Goal: Information Seeking & Learning: Learn about a topic

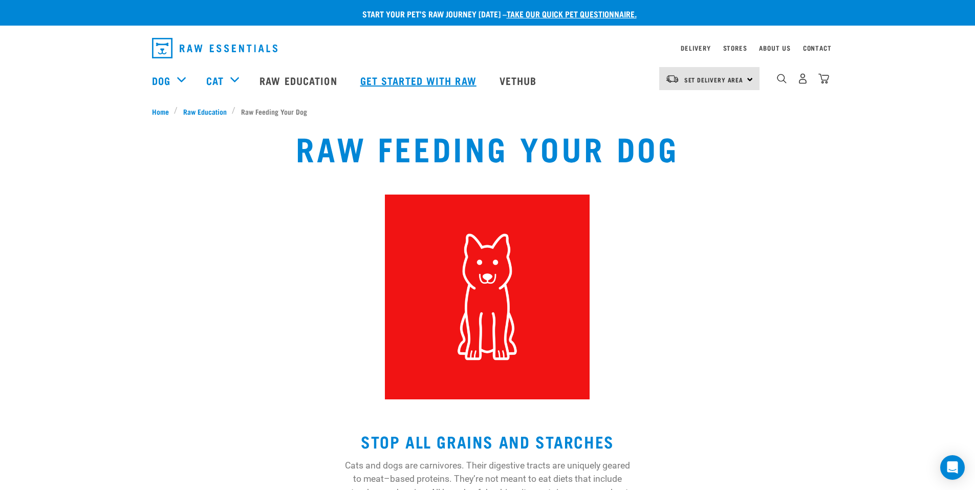
click at [452, 76] on link "Get started with Raw" at bounding box center [419, 80] width 139 height 41
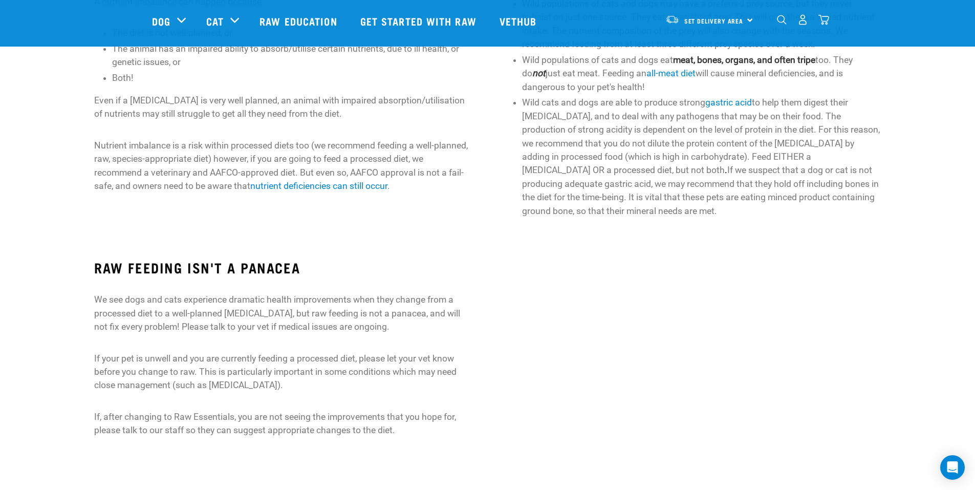
scroll to position [563, 0]
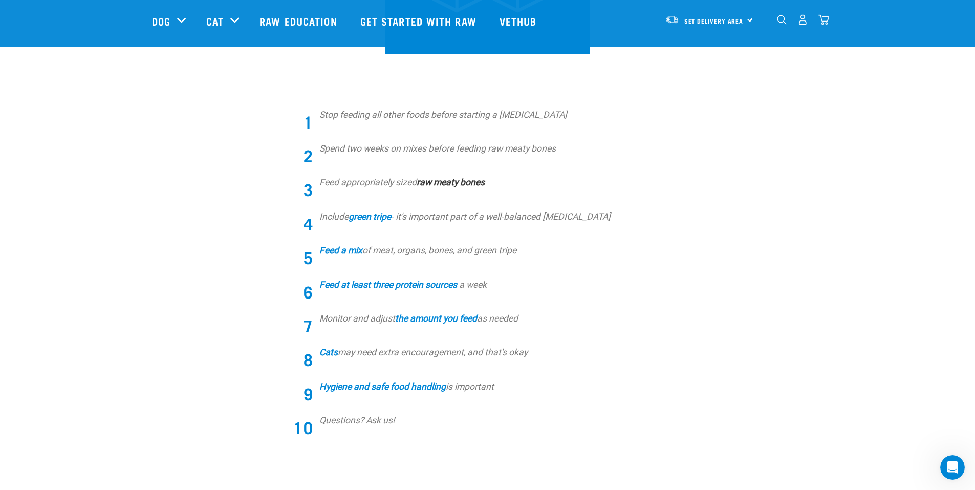
click at [447, 182] on strong "raw meaty bones" at bounding box center [450, 182] width 68 height 10
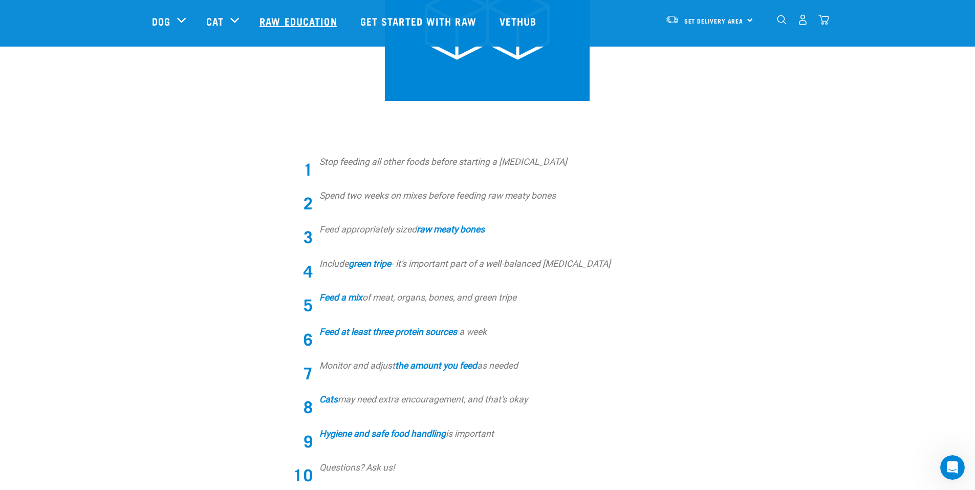
scroll to position [256, 0]
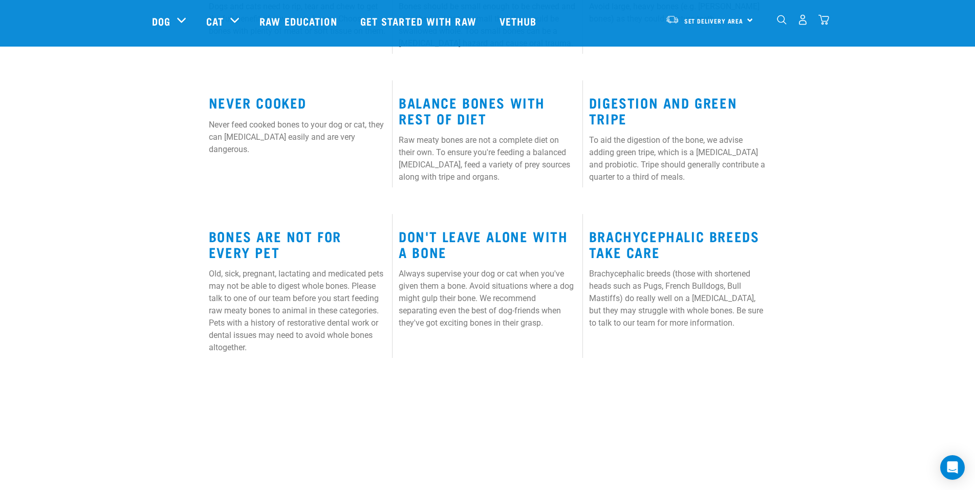
scroll to position [614, 0]
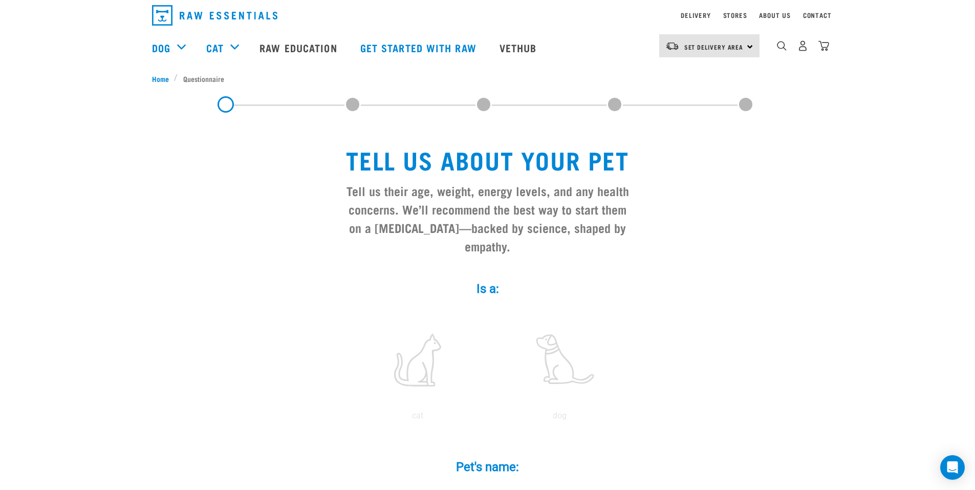
scroll to position [51, 0]
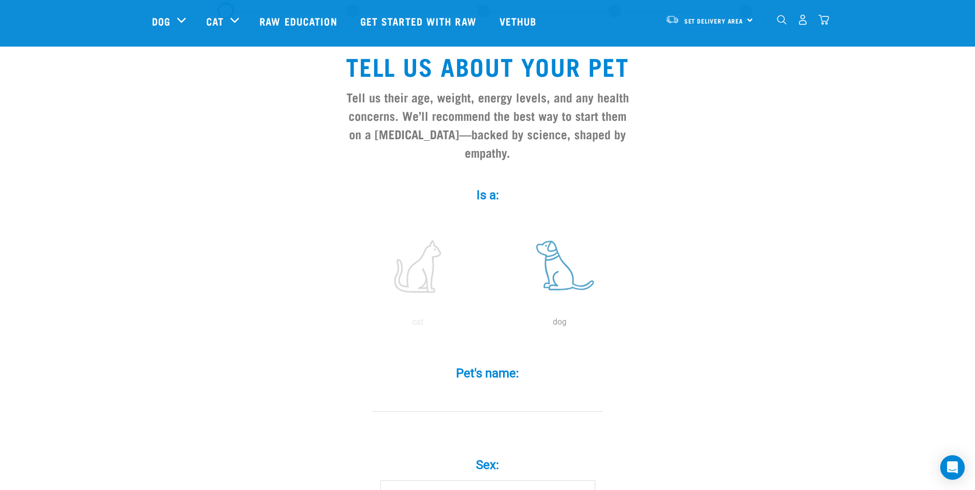
click at [562, 240] on label at bounding box center [560, 266] width 138 height 87
click at [489, 324] on input "radio" at bounding box center [489, 324] width 0 height 0
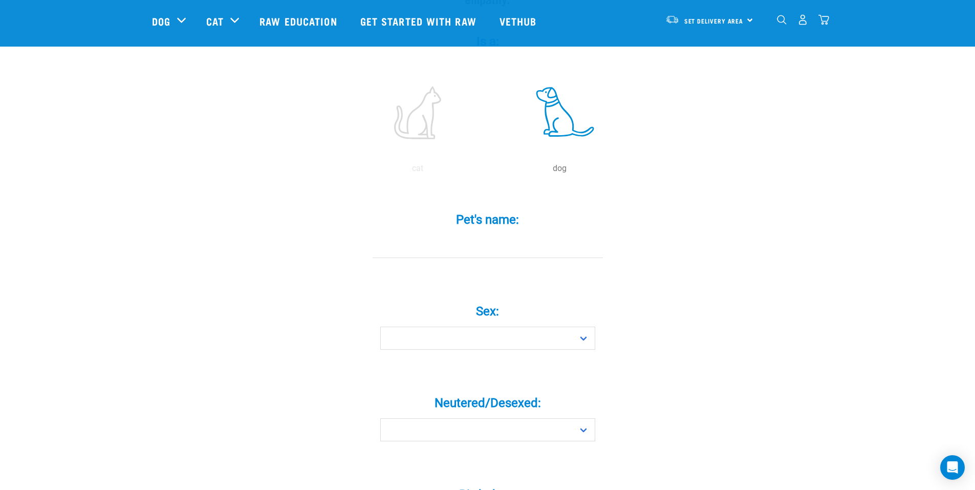
click at [464, 251] on div "Pet's name: *" at bounding box center [487, 235] width 307 height 75
click at [463, 249] on div "Pet's name: *" at bounding box center [487, 235] width 307 height 75
drag, startPoint x: 467, startPoint y: 244, endPoint x: 475, endPoint y: 230, distance: 16.5
click at [467, 244] on div "Pet's name: *" at bounding box center [487, 235] width 307 height 75
click at [481, 235] on input "Pet's name: *" at bounding box center [487, 246] width 230 height 23
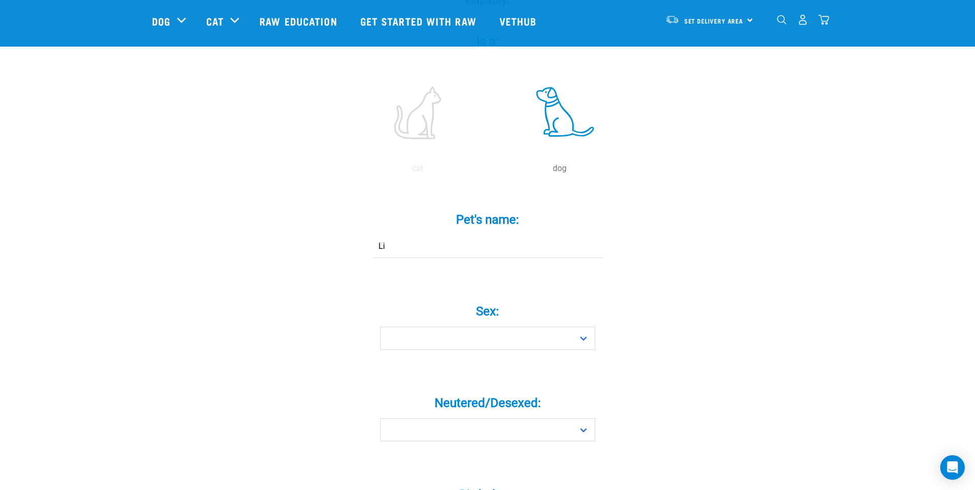
type input "L"
type input "V"
type input "Coco"
click at [462, 326] on select "Boy Girl" at bounding box center [487, 337] width 215 height 23
select select "girl"
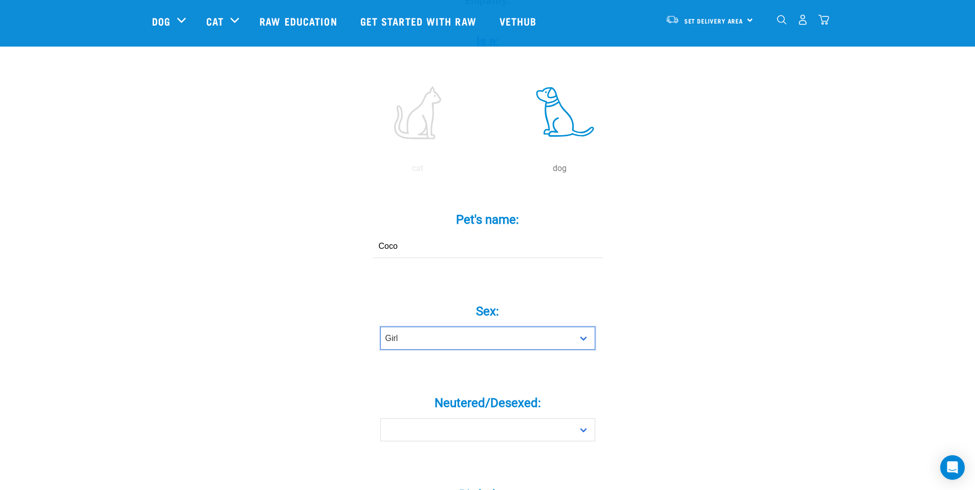
click at [380, 326] on select "Boy Girl" at bounding box center [487, 337] width 215 height 23
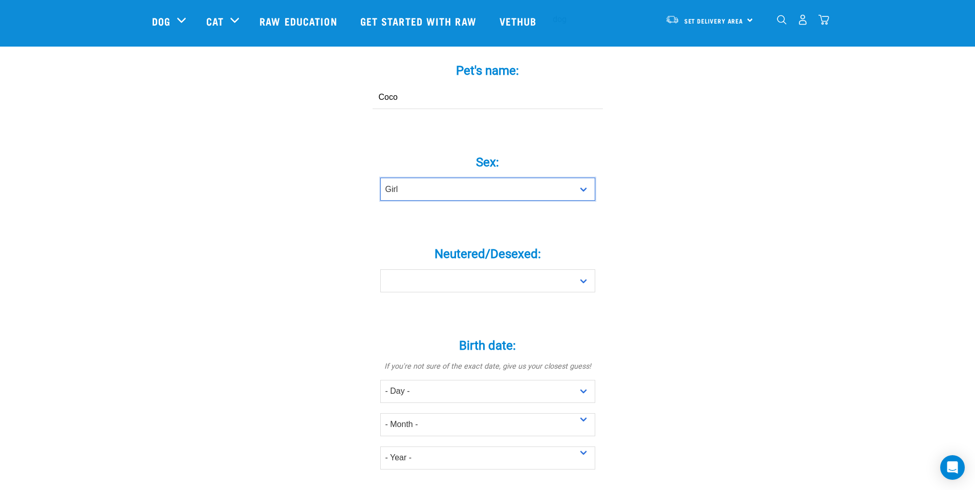
scroll to position [358, 0]
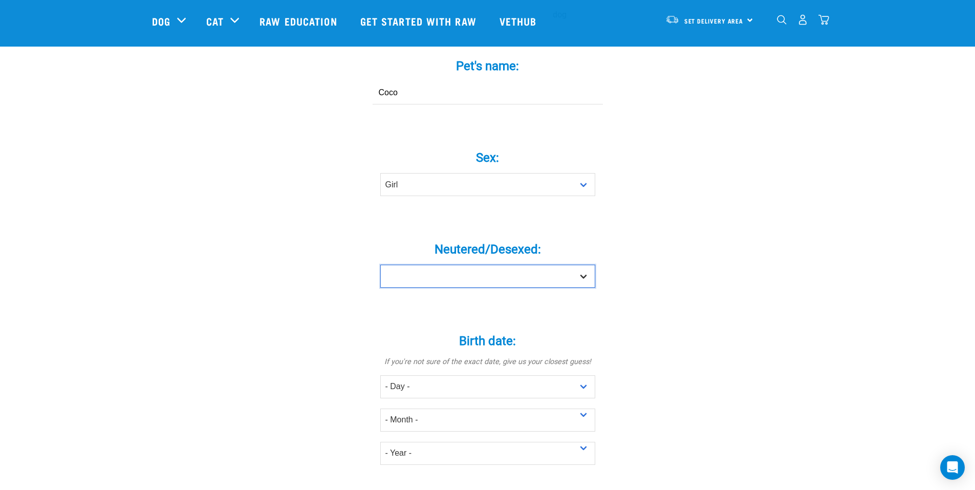
click at [471, 264] on select "Yes No" at bounding box center [487, 275] width 215 height 23
select select "yes"
click at [380, 264] on select "Yes No" at bounding box center [487, 275] width 215 height 23
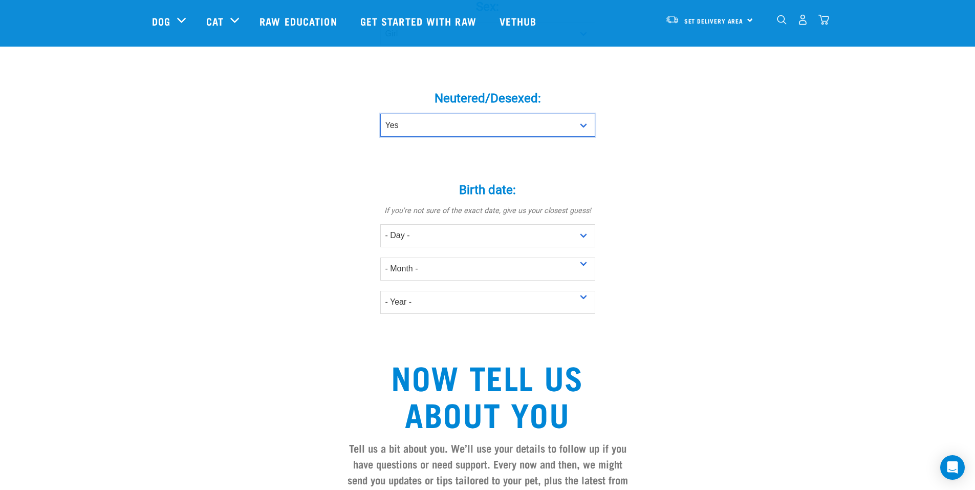
scroll to position [563, 0]
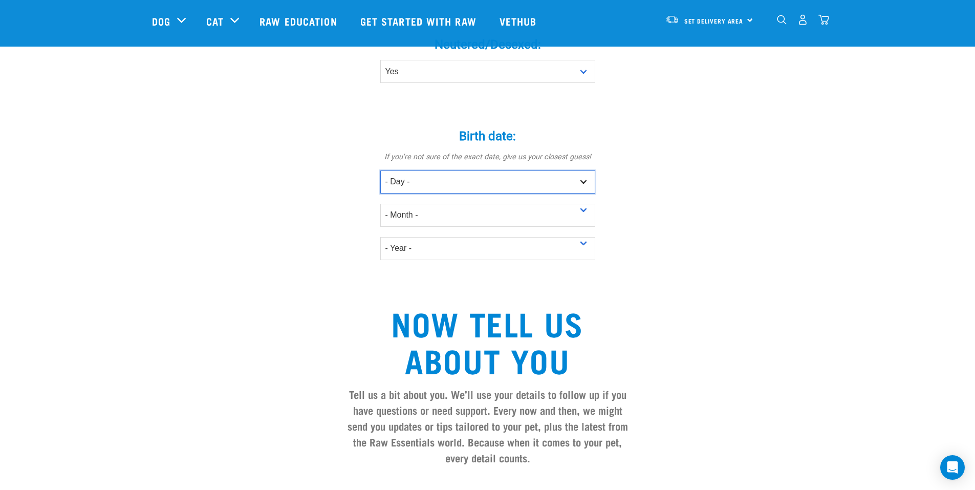
click at [500, 170] on select "- Day - 1 2 3 4 5 6 7 8 9 10 11 12 13 14 15 16 17 18 19 20 21 22 23 24 25 26 27" at bounding box center [487, 181] width 215 height 23
click at [380, 170] on select "- Day - 1 2 3 4 5 6 7 8 9 10 11 12 13 14 15 16 17 18 19 20 21 22 23 24 25 26 27" at bounding box center [487, 181] width 215 height 23
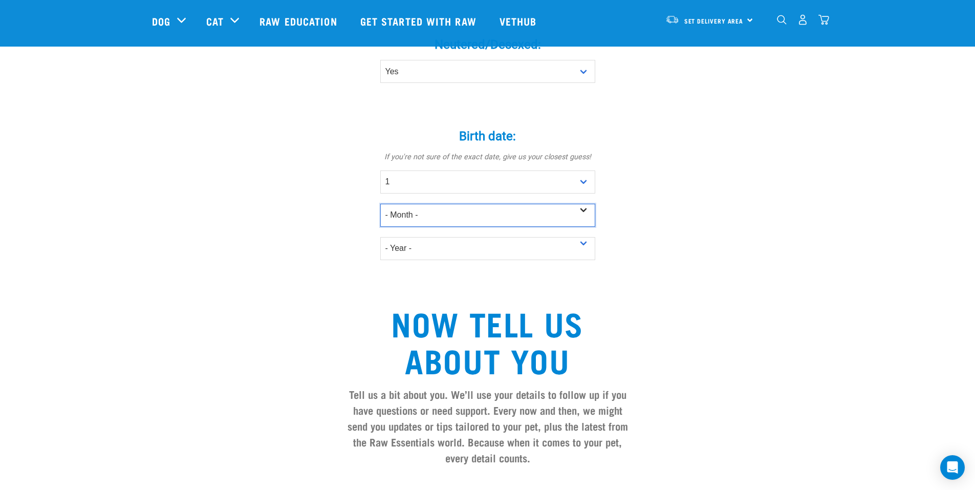
click at [404, 204] on select "- Month - January February March April May June July August September October N…" at bounding box center [487, 215] width 215 height 23
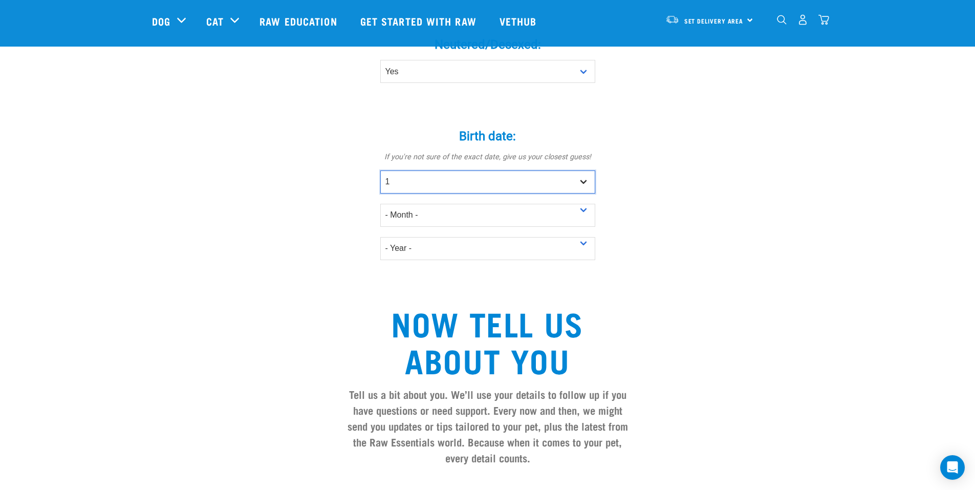
click at [412, 170] on select "- Day - 1 2 3 4 5 6 7 8 9 10 11 12 13 14 15 16 17 18 19 20 21 22 23 24 25 26 27" at bounding box center [487, 181] width 215 height 23
click at [494, 170] on select "- Day - 1 2 3 4 5 6 7 8 9 10 11 12 13 14 15 16 17 18 19 20 21 22 23 24 25 26 27" at bounding box center [487, 181] width 215 height 23
select select "25"
click at [380, 170] on select "- Day - 1 2 3 4 5 6 7 8 9 10 11 12 13 14 15 16 17 18 19 20 21 22 23 24 25 26 27" at bounding box center [487, 181] width 215 height 23
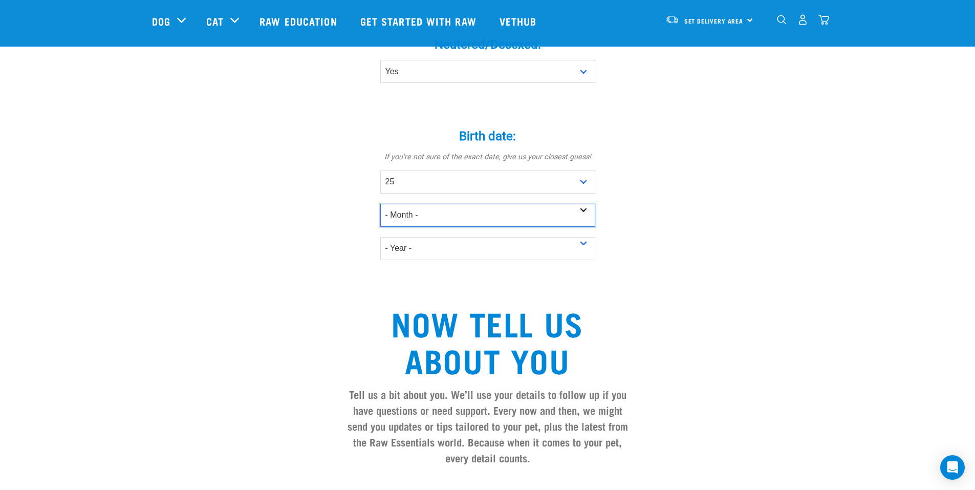
click at [413, 204] on select "- Month - January February March April May June July August September October N…" at bounding box center [487, 215] width 215 height 23
select select "December"
click at [380, 204] on select "- Month - January February March April May June July August September October N…" at bounding box center [487, 215] width 215 height 23
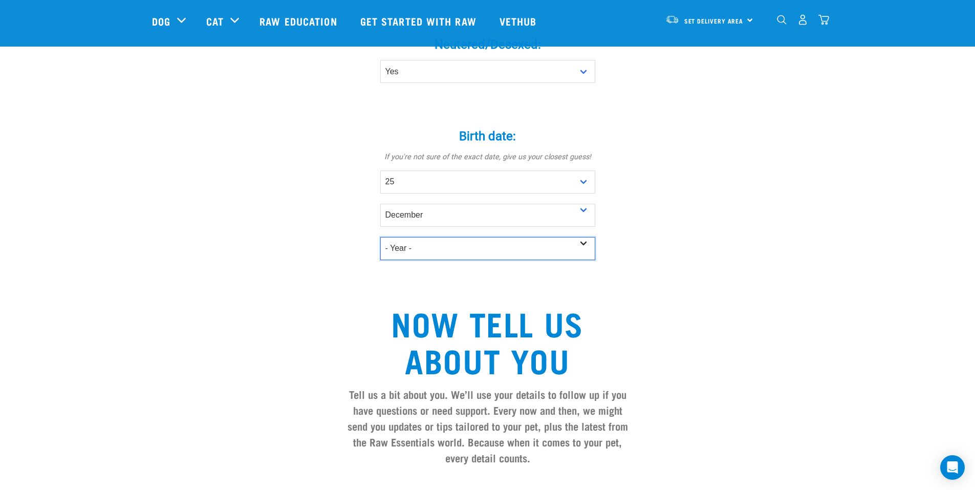
click at [410, 237] on select "- Year - 2025 2024 2023 2022 2021 2020 2019 2018 2017 2016 2015 2014 2013 2012" at bounding box center [487, 248] width 215 height 23
select select "2021"
click at [380, 237] on select "- Year - 2025 2024 2023 2022 2021 2020 2019 2018 2017 2016 2015 2014 2013 2012" at bounding box center [487, 248] width 215 height 23
click at [357, 229] on div "Birth date: * If you're not sure of the exact date, give us your closest guess!…" at bounding box center [487, 187] width 307 height 145
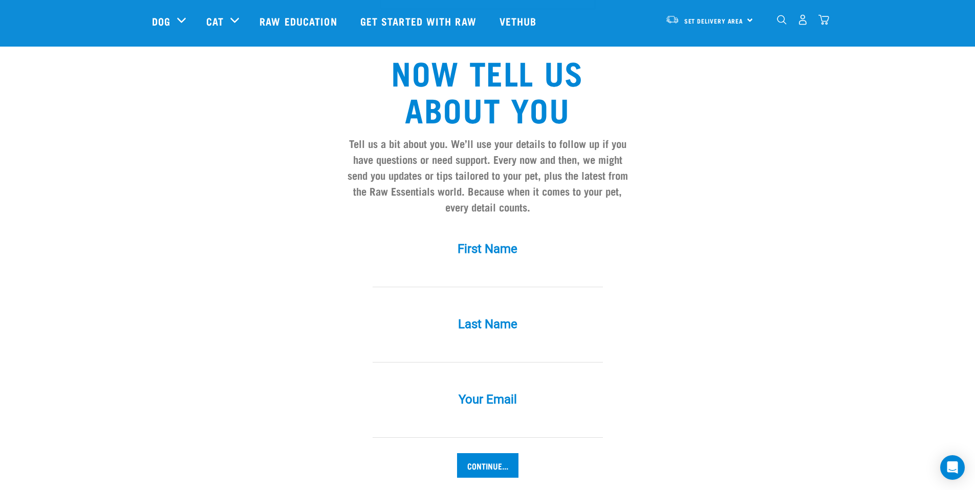
scroll to position [819, 0]
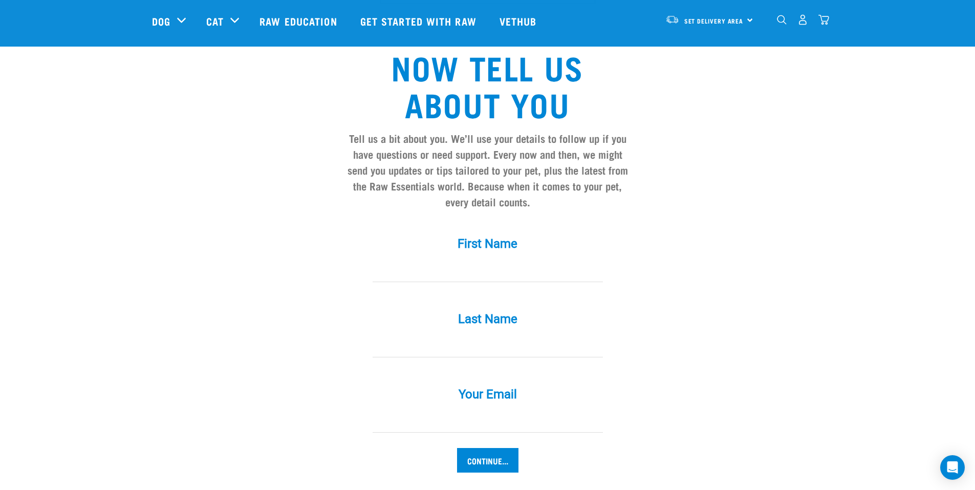
click at [480, 259] on input "First Name *" at bounding box center [487, 270] width 230 height 23
type input "Courtney"
type input "Chadwick"
type input "courtney.chadwick.xo@hotmail.com"
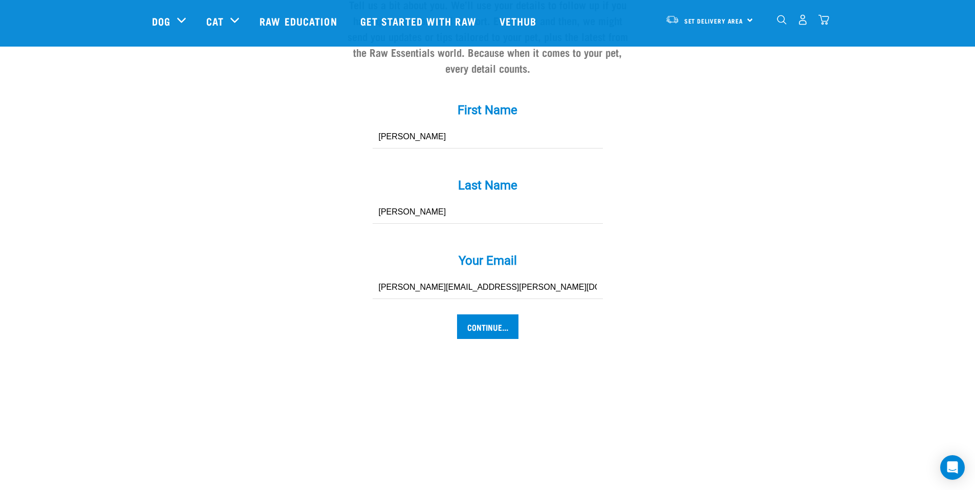
scroll to position [972, 0]
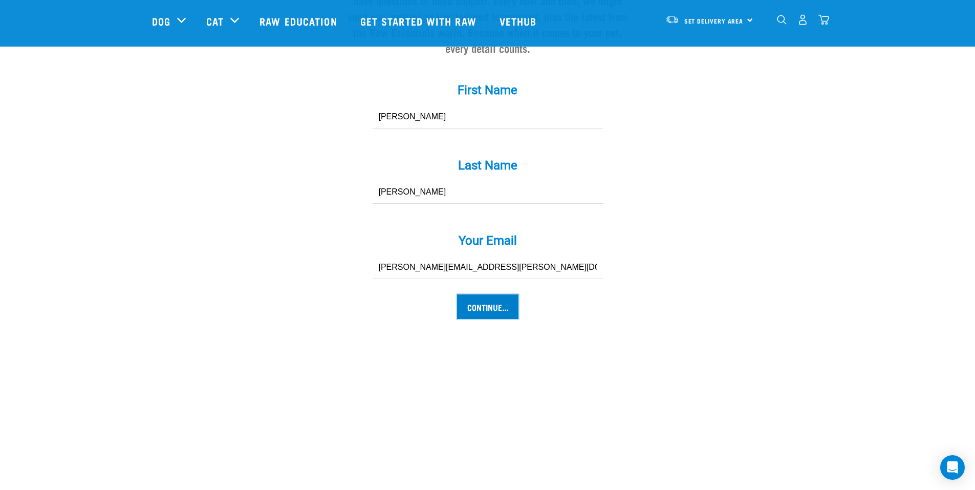
click at [503, 294] on input "Continue..." at bounding box center [487, 306] width 61 height 25
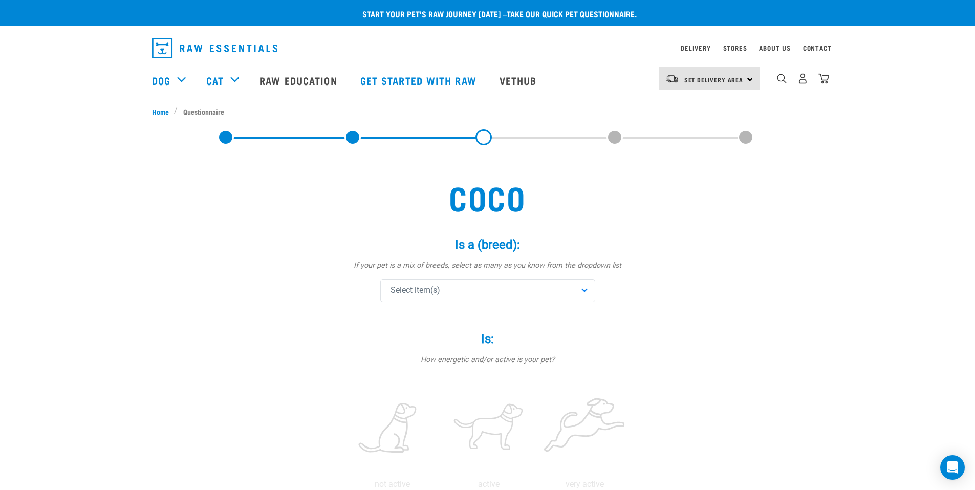
click at [418, 288] on span "Select item(s)" at bounding box center [415, 290] width 50 height 12
click at [428, 317] on input "text" at bounding box center [488, 318] width 210 height 23
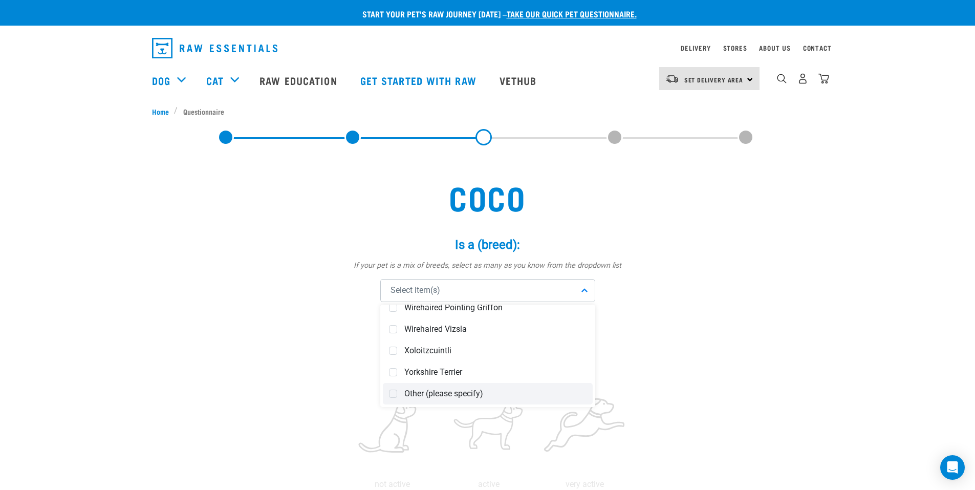
click at [449, 394] on span "Other (please specify)" at bounding box center [495, 393] width 182 height 10
click at [505, 271] on p "If your pet is a mix of breeds, select as many as you know from the dropdown li…" at bounding box center [487, 265] width 307 height 11
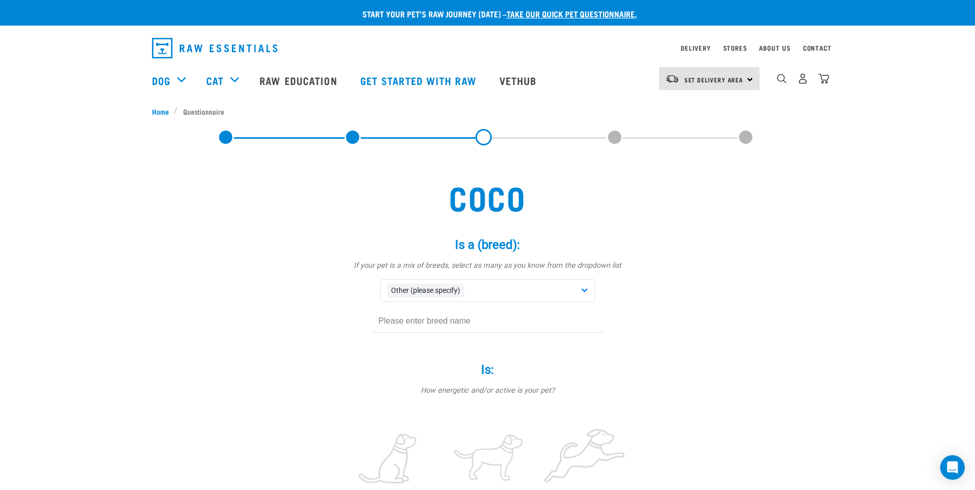
click at [384, 316] on input "text" at bounding box center [487, 321] width 230 height 23
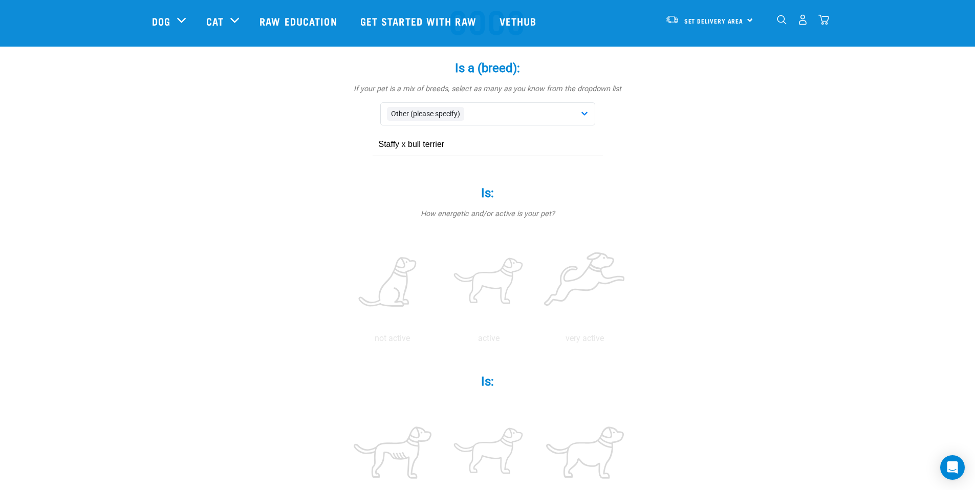
scroll to position [102, 0]
type input "Staffy x bull terrier"
click at [482, 271] on label at bounding box center [489, 281] width 92 height 87
click at [440, 340] on input "radio" at bounding box center [440, 340] width 0 height 0
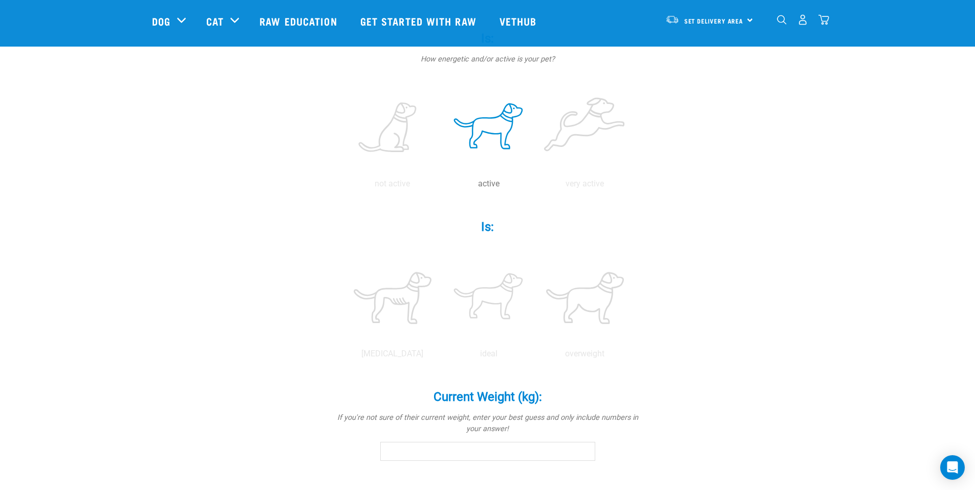
scroll to position [307, 0]
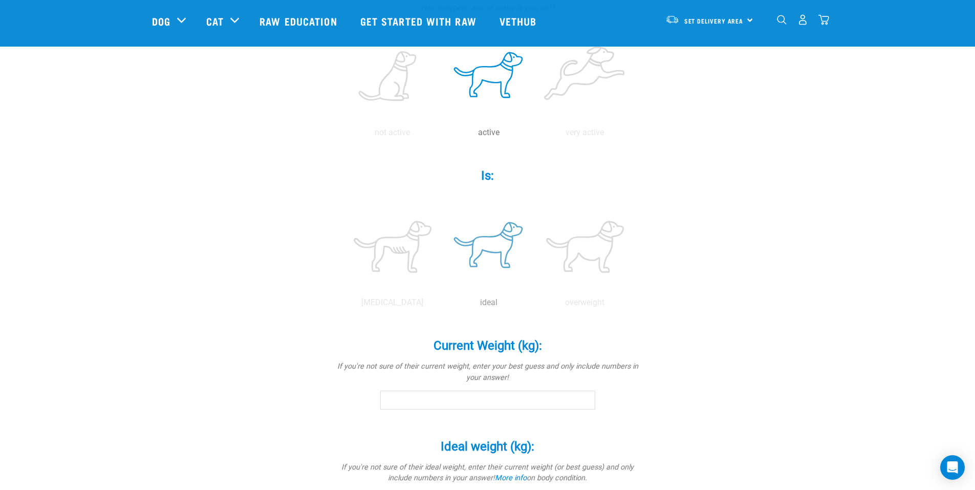
click at [499, 252] on label at bounding box center [489, 246] width 92 height 87
click at [440, 305] on input "radio" at bounding box center [440, 305] width 0 height 0
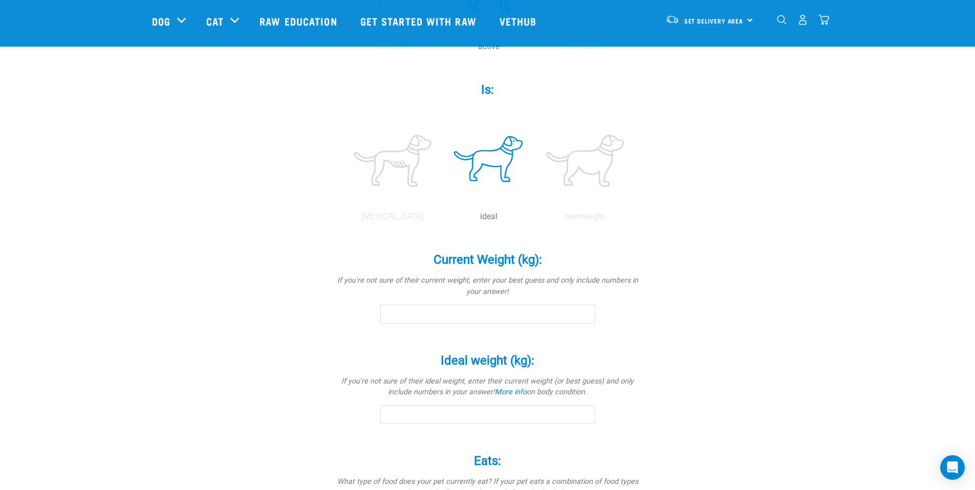
scroll to position [409, 0]
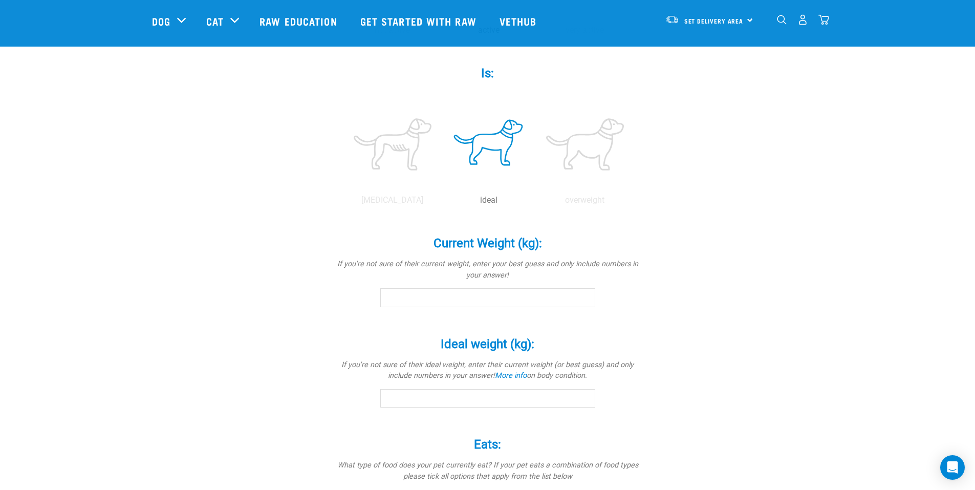
click at [456, 302] on input "Current Weight (kg): *" at bounding box center [487, 297] width 215 height 18
type input "2"
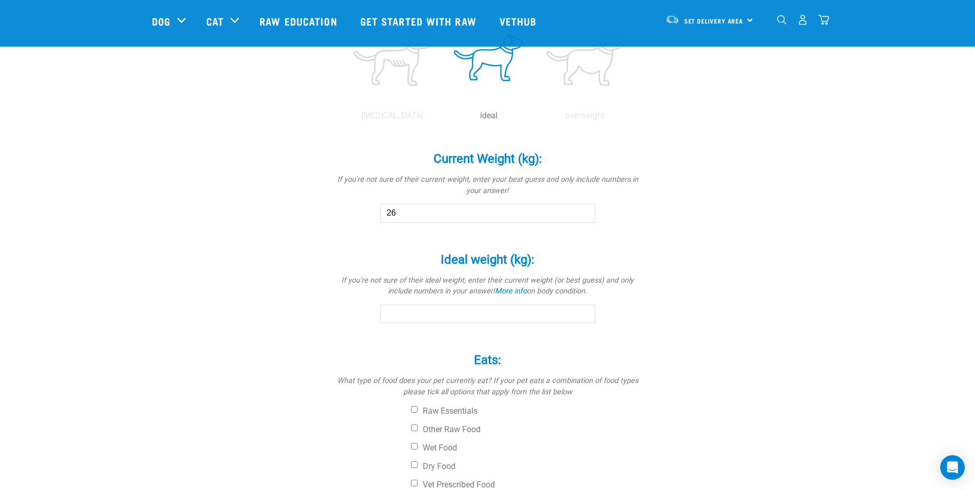
scroll to position [512, 0]
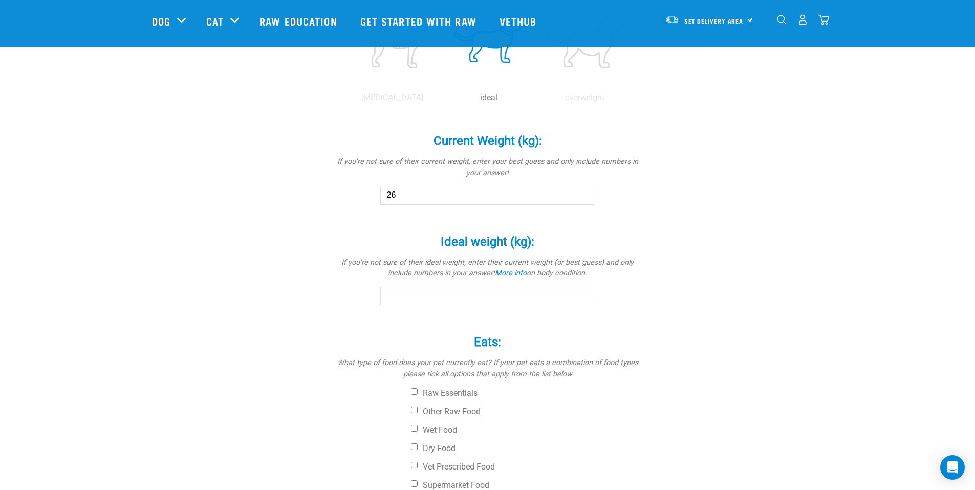
type input "26"
click at [452, 301] on input "Ideal weight (kg): *" at bounding box center [487, 295] width 215 height 18
click at [389, 257] on p "If you're not sure of their ideal weight, enter their current weight (or best g…" at bounding box center [487, 268] width 307 height 22
drag, startPoint x: 393, startPoint y: 262, endPoint x: 600, endPoint y: 260, distance: 206.7
click at [600, 260] on p "If you're not sure of their ideal weight, enter their current weight (or best g…" at bounding box center [487, 268] width 307 height 22
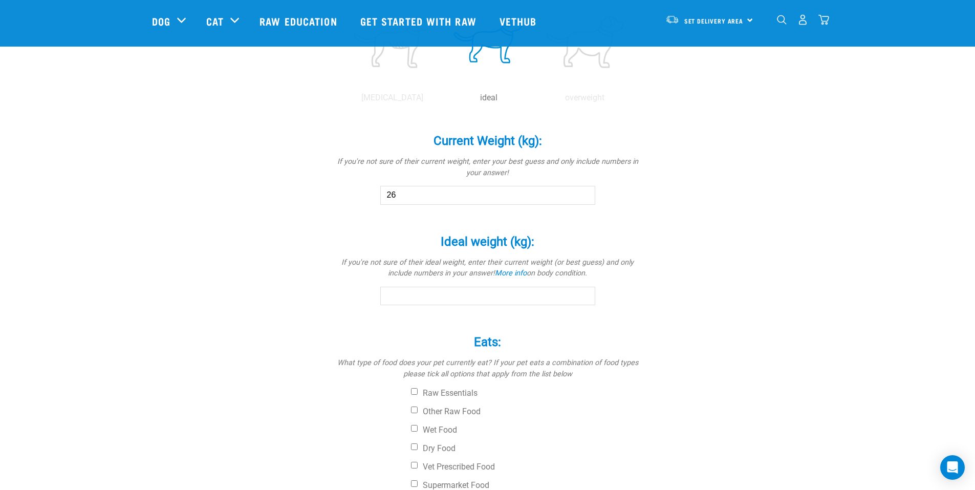
drag, startPoint x: 600, startPoint y: 260, endPoint x: 542, endPoint y: 305, distance: 72.9
click at [542, 305] on input "Ideal weight (kg): *" at bounding box center [487, 295] width 215 height 18
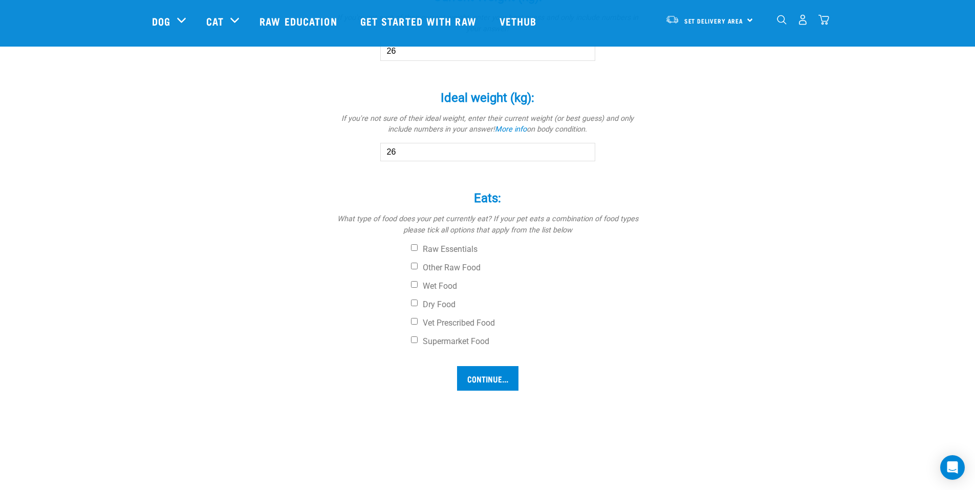
scroll to position [716, 0]
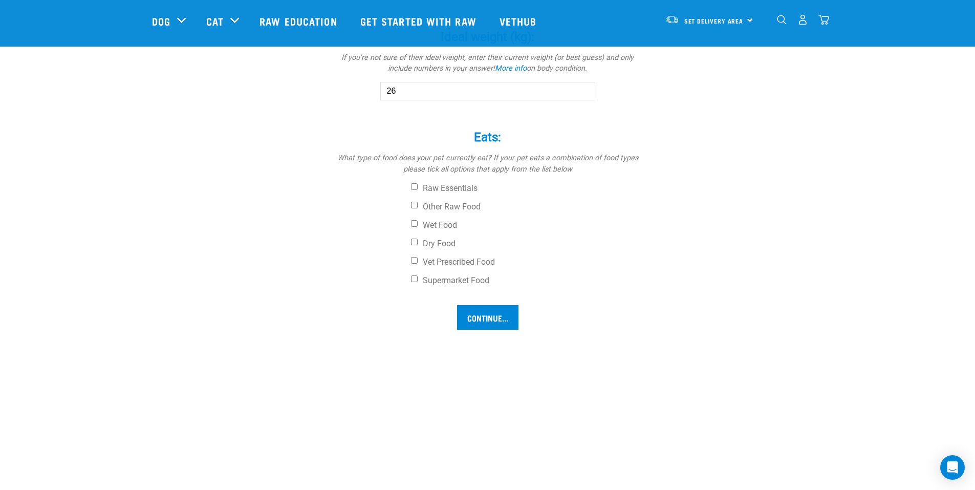
type input "26"
drag, startPoint x: 355, startPoint y: 154, endPoint x: 466, endPoint y: 150, distance: 110.6
click at [466, 150] on div "Eats: * What type of food does your pet currently eat? If your pet eats a combi…" at bounding box center [487, 202] width 307 height 173
click at [427, 244] on label "Dry Food" at bounding box center [526, 243] width 230 height 10
click at [417, 244] on input "Dry Food" at bounding box center [414, 241] width 7 height 7
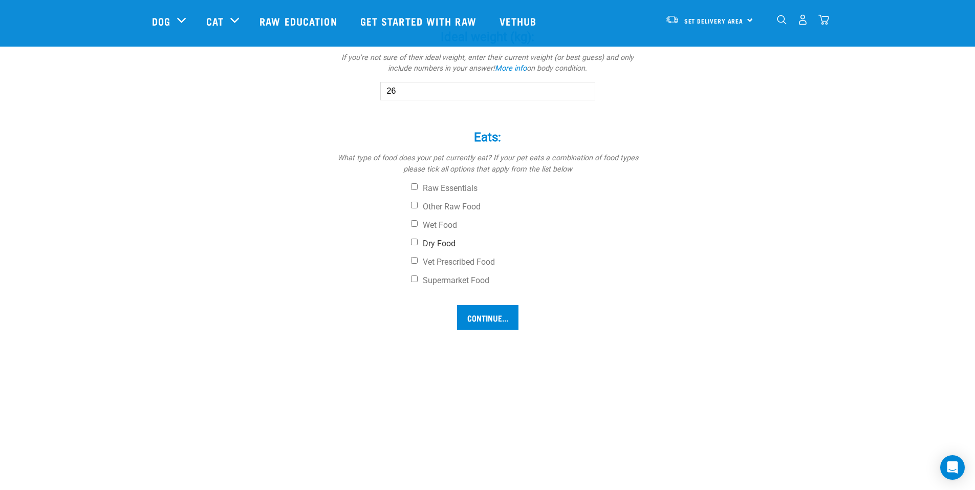
checkbox input "true"
click at [424, 276] on label "Supermarket Food" at bounding box center [526, 280] width 230 height 10
click at [417, 276] on input "Supermarket Food" at bounding box center [414, 278] width 7 height 7
checkbox input "true"
click at [478, 317] on input "Continue..." at bounding box center [487, 317] width 61 height 25
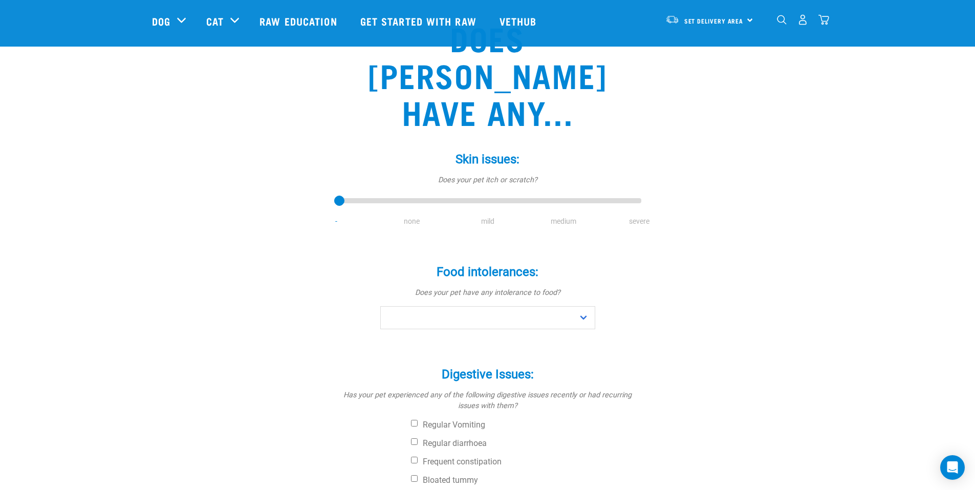
scroll to position [102, 0]
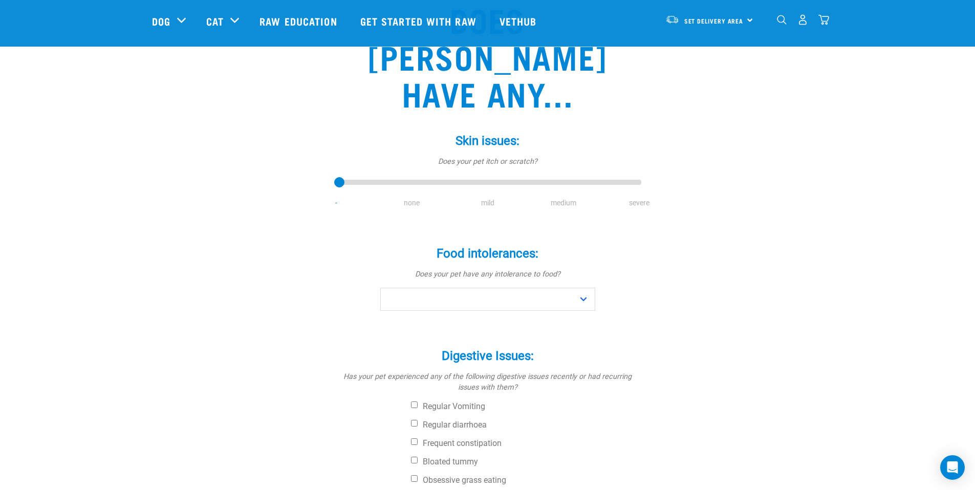
click at [422, 197] on li "none" at bounding box center [412, 202] width 76 height 11
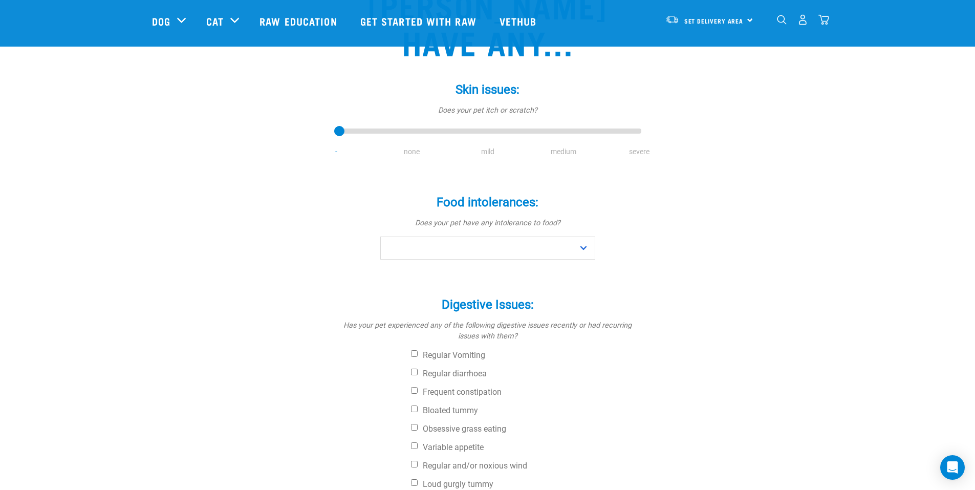
click at [409, 146] on li "none" at bounding box center [412, 151] width 76 height 11
click at [429, 236] on select "No Yes" at bounding box center [487, 247] width 215 height 23
select select "no"
click at [380, 236] on select "No Yes" at bounding box center [487, 247] width 215 height 23
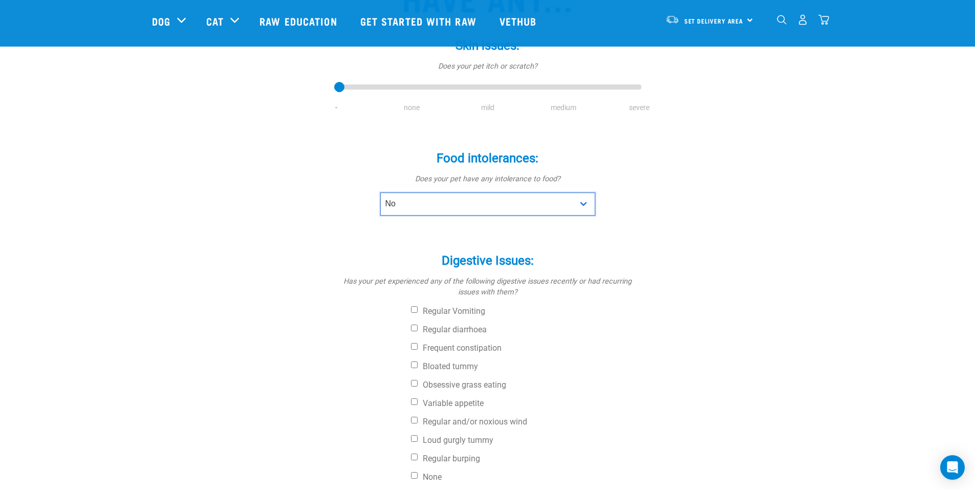
scroll to position [256, 0]
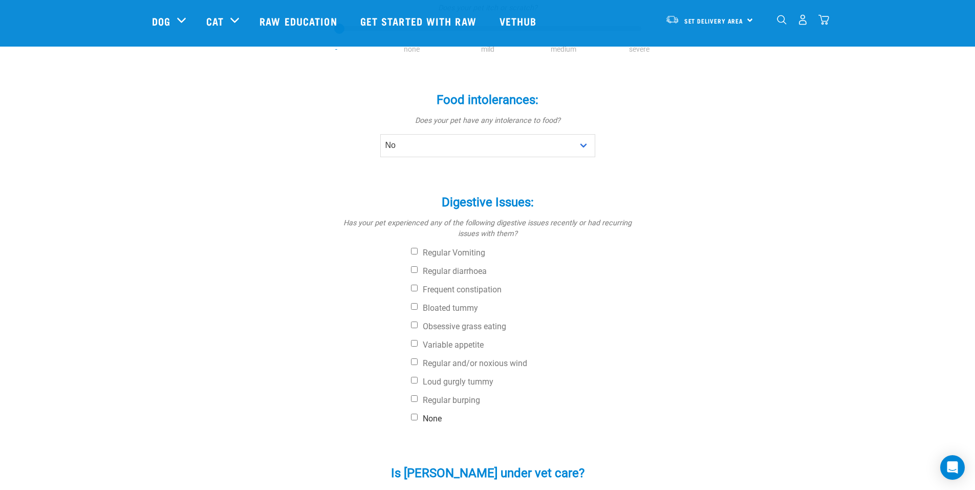
click at [427, 413] on label "None" at bounding box center [526, 418] width 230 height 10
click at [417, 413] on input "None" at bounding box center [414, 416] width 7 height 7
checkbox input "true"
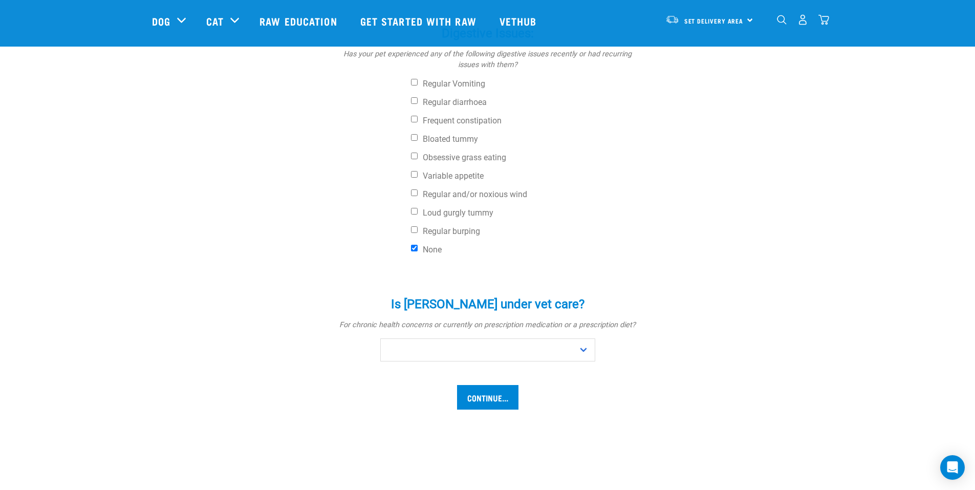
scroll to position [460, 0]
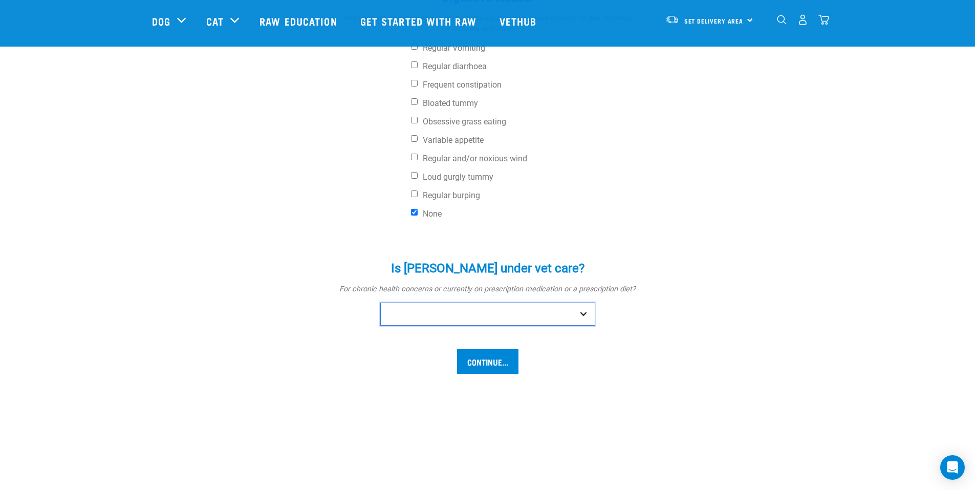
click at [411, 302] on select "No Yes" at bounding box center [487, 313] width 215 height 23
select select "no"
click at [380, 302] on select "No Yes" at bounding box center [487, 313] width 215 height 23
click at [488, 349] on input "Continue..." at bounding box center [487, 361] width 61 height 25
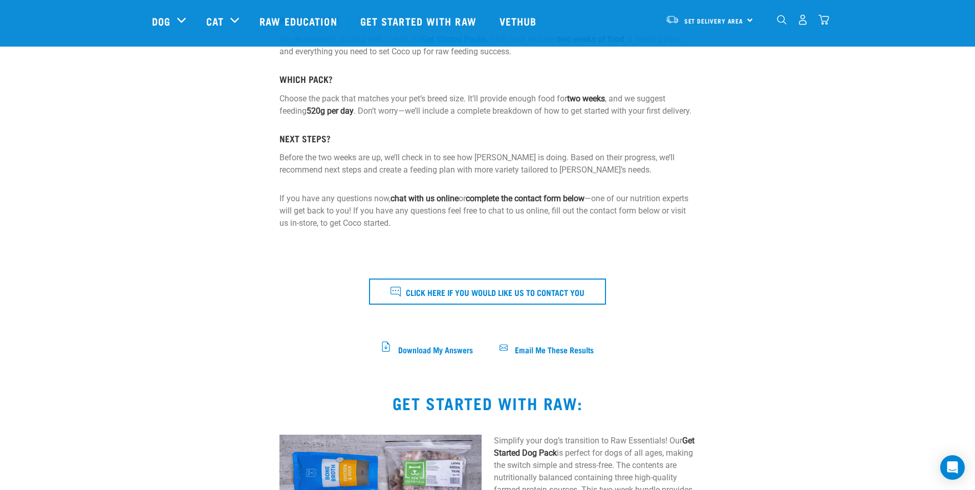
scroll to position [153, 0]
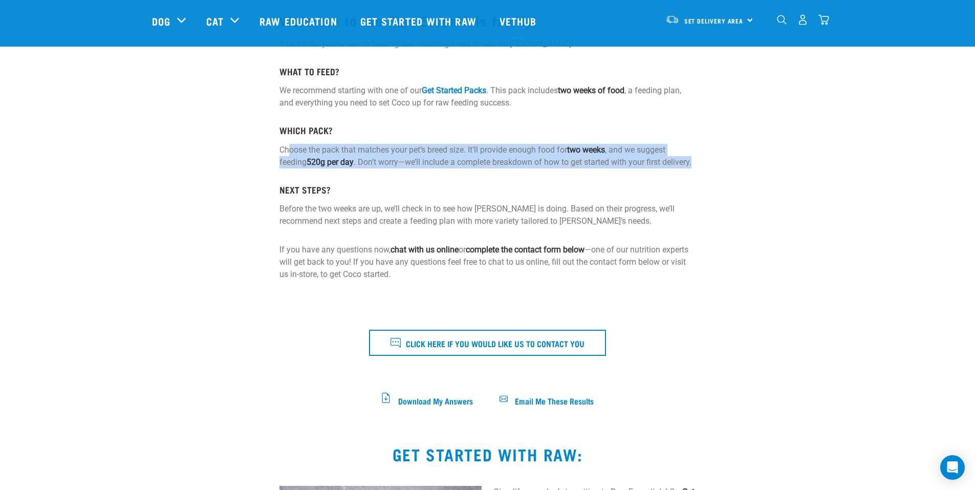
drag, startPoint x: 349, startPoint y: 158, endPoint x: 674, endPoint y: 175, distance: 325.8
click at [674, 168] on p "Choose the pack that matches your pet’s breed size. It’ll provide enough food f…" at bounding box center [487, 156] width 416 height 25
drag, startPoint x: 347, startPoint y: 161, endPoint x: 320, endPoint y: 172, distance: 29.6
click at [347, 160] on strong "520g per day" at bounding box center [329, 162] width 47 height 10
click at [313, 162] on strong "520g per day" at bounding box center [329, 162] width 47 height 10
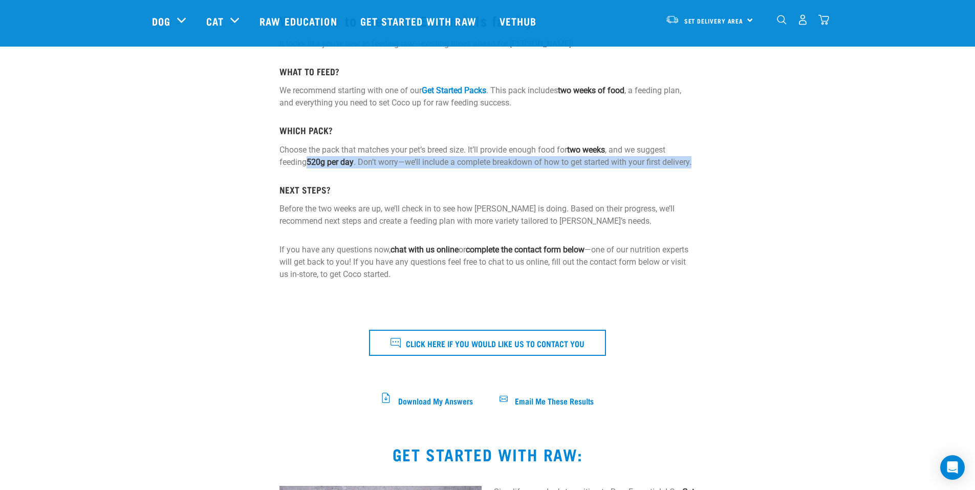
drag, startPoint x: 308, startPoint y: 164, endPoint x: 356, endPoint y: 168, distance: 47.3
click at [356, 168] on p "Choose the pack that matches your pet’s breed size. It’ll provide enough food f…" at bounding box center [487, 156] width 416 height 25
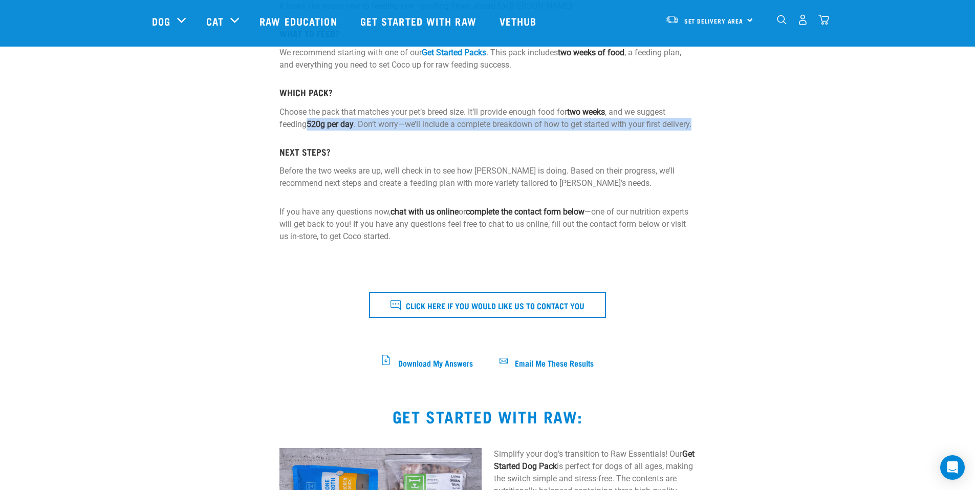
scroll to position [256, 0]
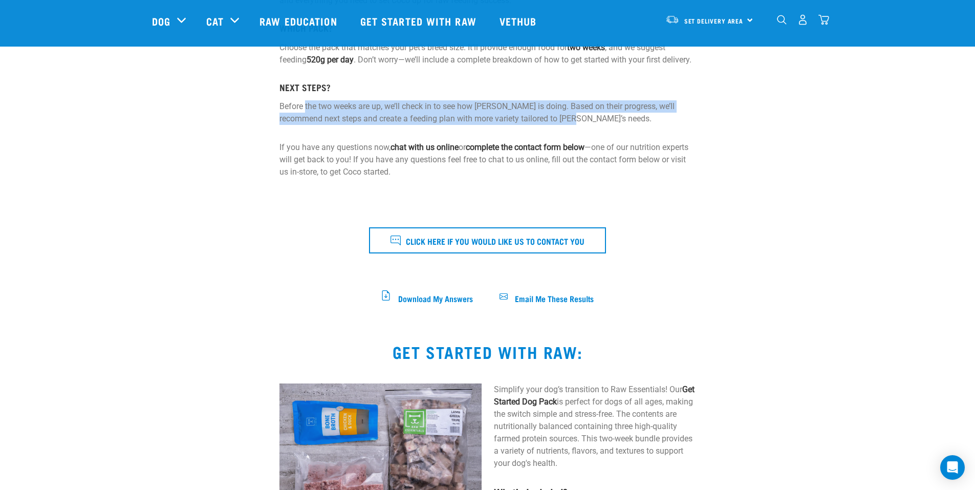
drag, startPoint x: 305, startPoint y: 116, endPoint x: 634, endPoint y: 134, distance: 329.5
click at [634, 125] on p "Before the two weeks are up, we’ll check in to see how [PERSON_NAME] is doing. …" at bounding box center [487, 112] width 416 height 25
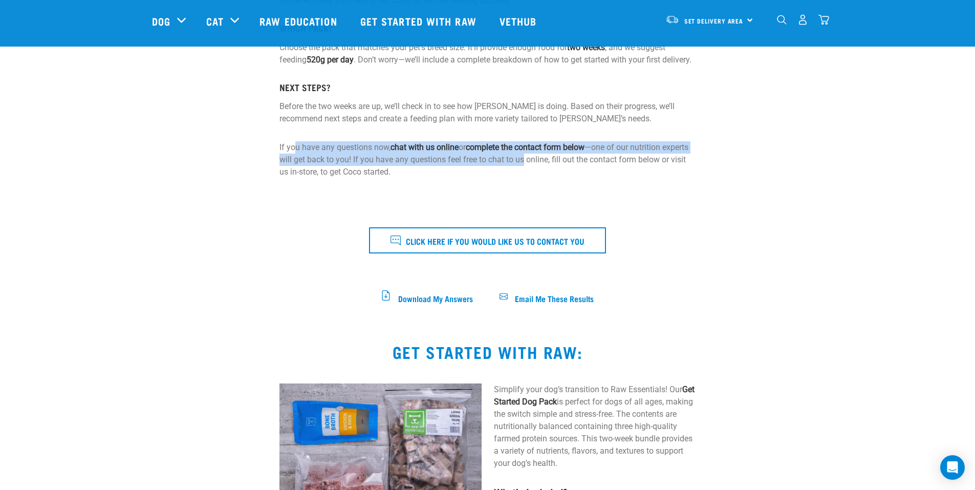
drag, startPoint x: 295, startPoint y: 156, endPoint x: 554, endPoint y: 168, distance: 259.2
click at [554, 168] on p "If you have any questions now, chat with us online or complete the contact form…" at bounding box center [487, 159] width 416 height 37
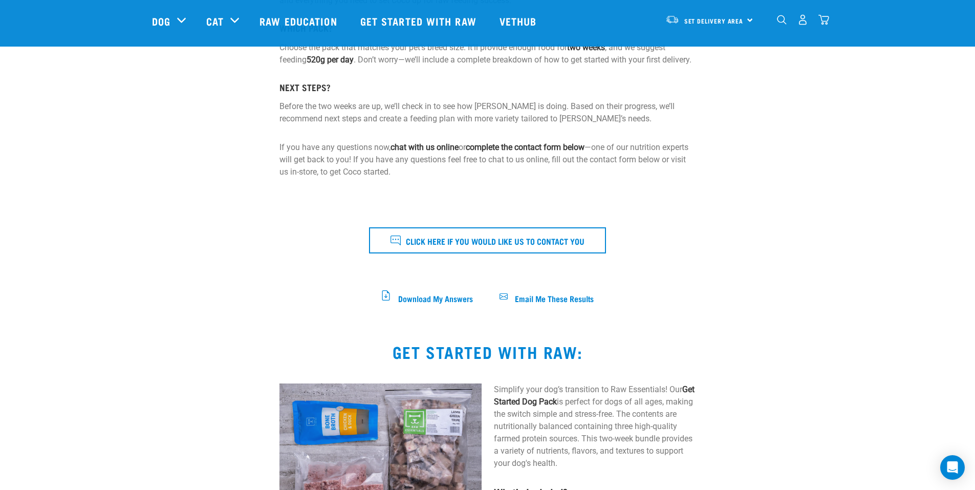
drag, startPoint x: 554, startPoint y: 168, endPoint x: 554, endPoint y: 184, distance: 15.3
click at [554, 178] on p "If you have any questions now, chat with us online or complete the contact form…" at bounding box center [487, 159] width 416 height 37
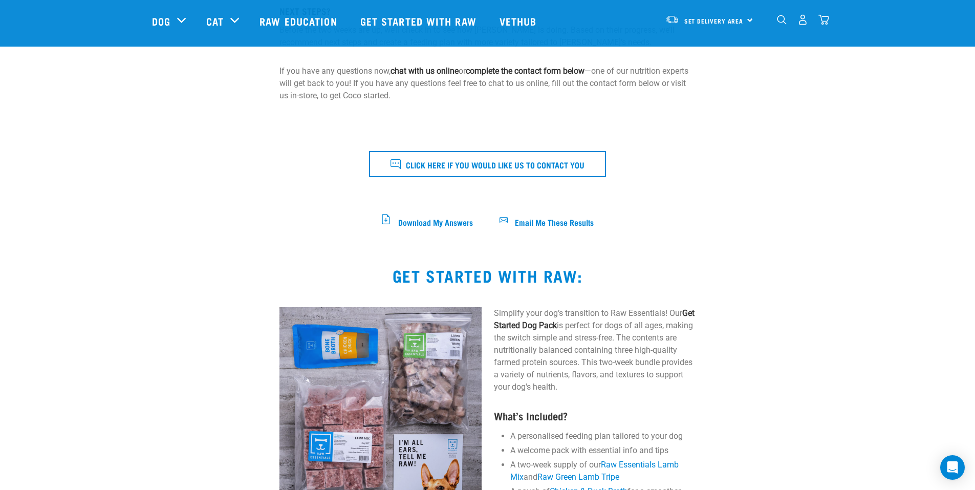
scroll to position [512, 0]
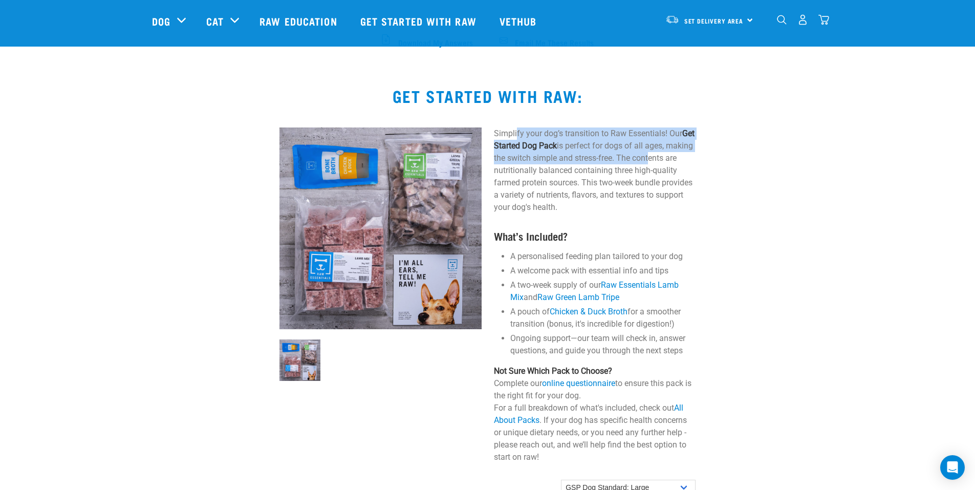
drag, startPoint x: 516, startPoint y: 142, endPoint x: 672, endPoint y: 172, distance: 159.3
click at [672, 172] on p "Simplify your dog’s transition to Raw Essentials! Our Get Started Dog Pack is p…" at bounding box center [595, 170] width 202 height 86
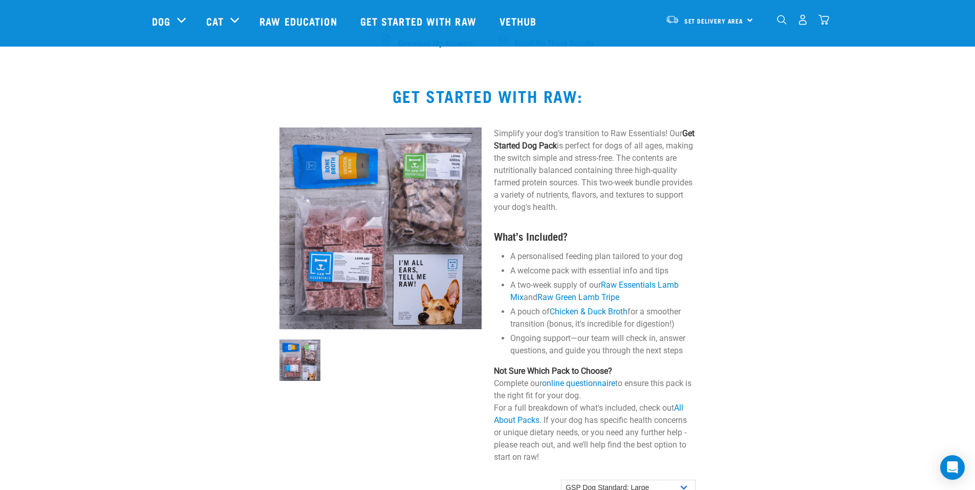
drag, startPoint x: 672, startPoint y: 172, endPoint x: 666, endPoint y: 188, distance: 17.2
click at [666, 188] on p "Simplify your dog’s transition to Raw Essentials! Our Get Started Dog Pack is p…" at bounding box center [595, 170] width 202 height 86
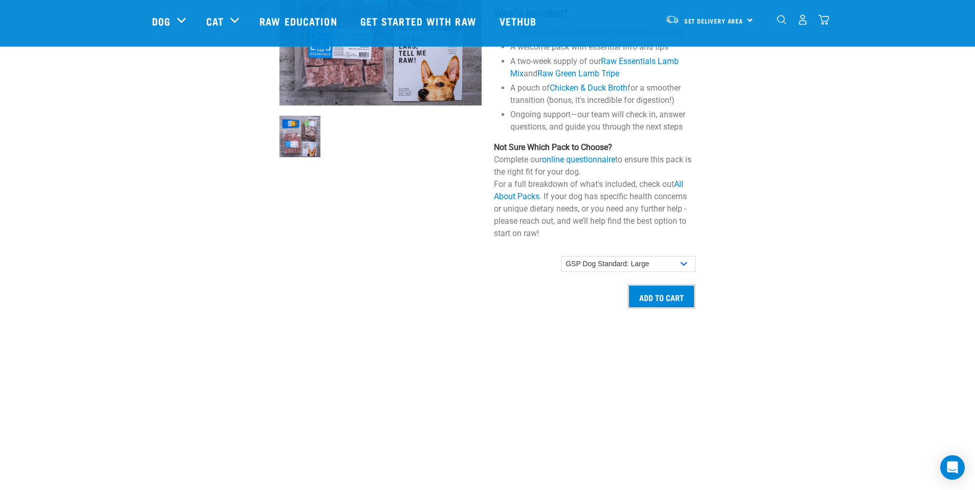
scroll to position [870, 0]
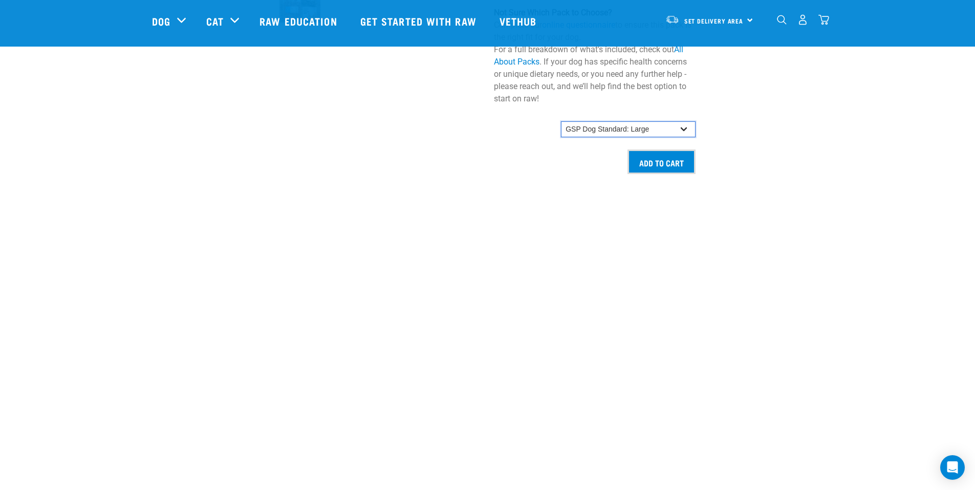
click at [598, 138] on select "GSP Dog Standard: Small GSP Dog Standard: Small-Medium GSP Dog Standard: Medium…" at bounding box center [628, 129] width 135 height 16
select select "19640"
click at [561, 130] on select "GSP Dog Standard: Small GSP Dog Standard: Small-Medium GSP Dog Standard: Medium…" at bounding box center [628, 129] width 135 height 16
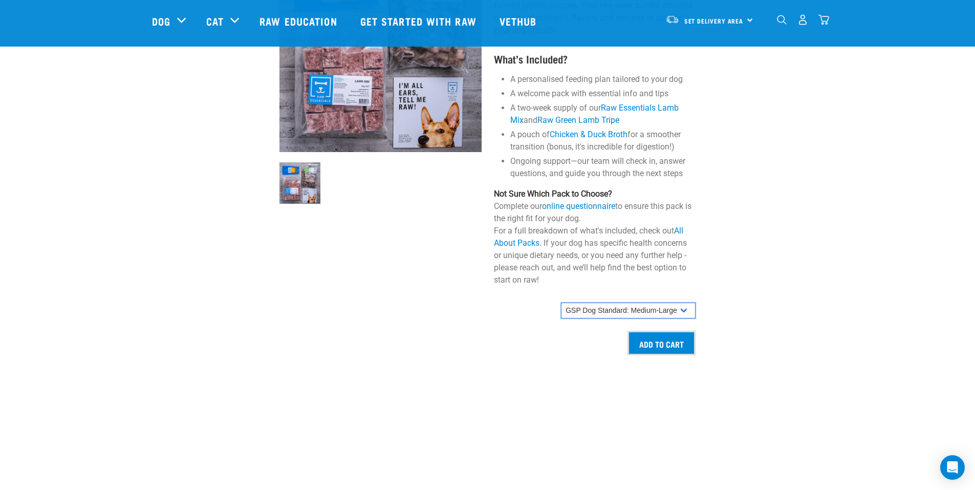
scroll to position [665, 0]
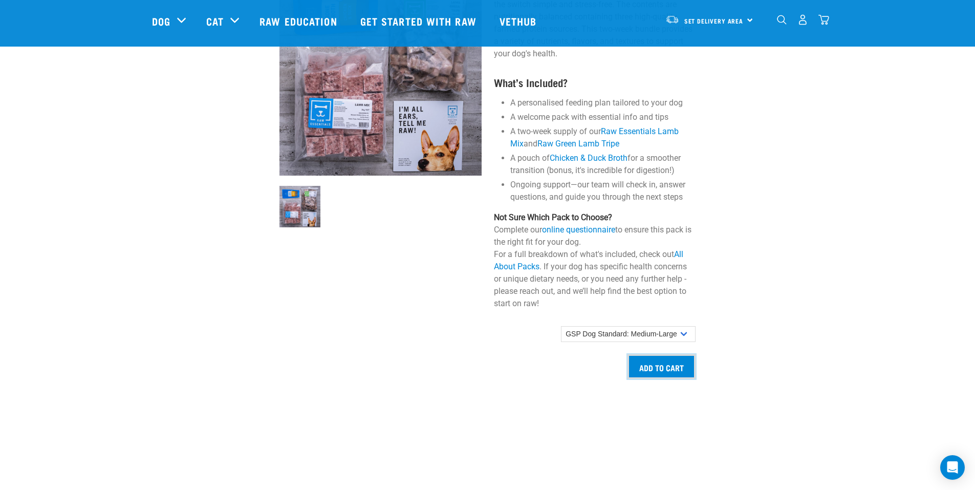
click at [643, 379] on input "Add to cart" at bounding box center [661, 366] width 68 height 25
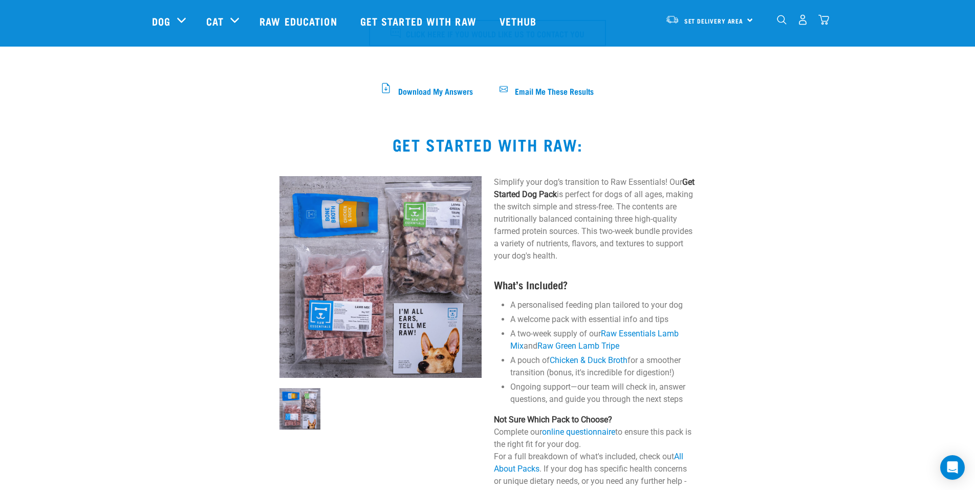
scroll to position [460, 0]
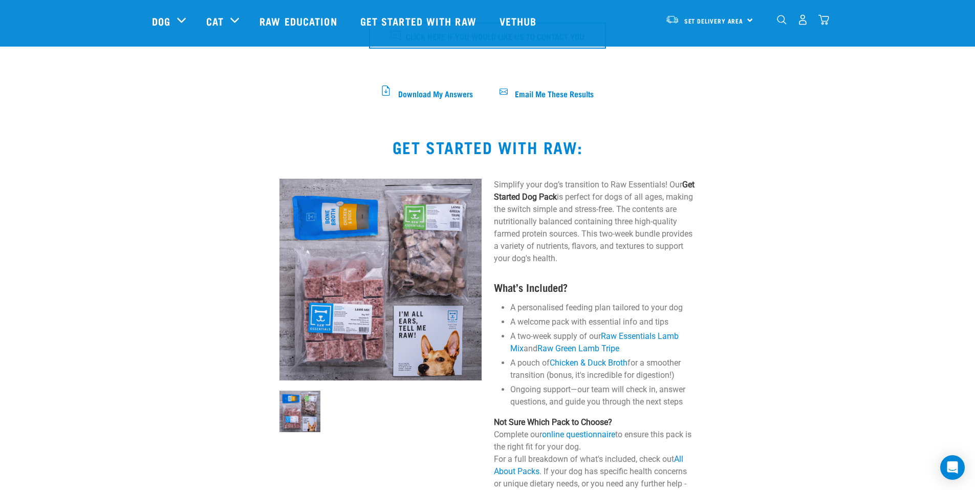
click at [827, 23] on img "dropdown navigation" at bounding box center [823, 19] width 11 height 11
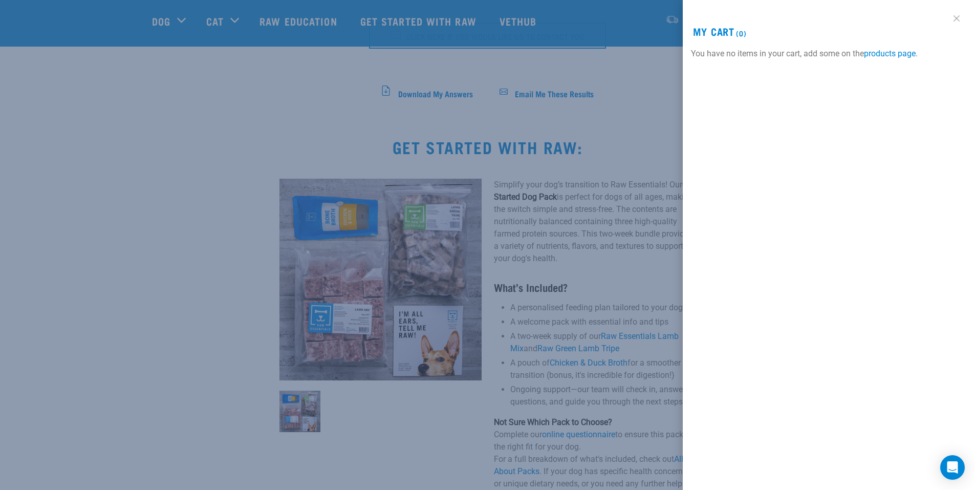
click at [961, 13] on link at bounding box center [956, 18] width 16 height 16
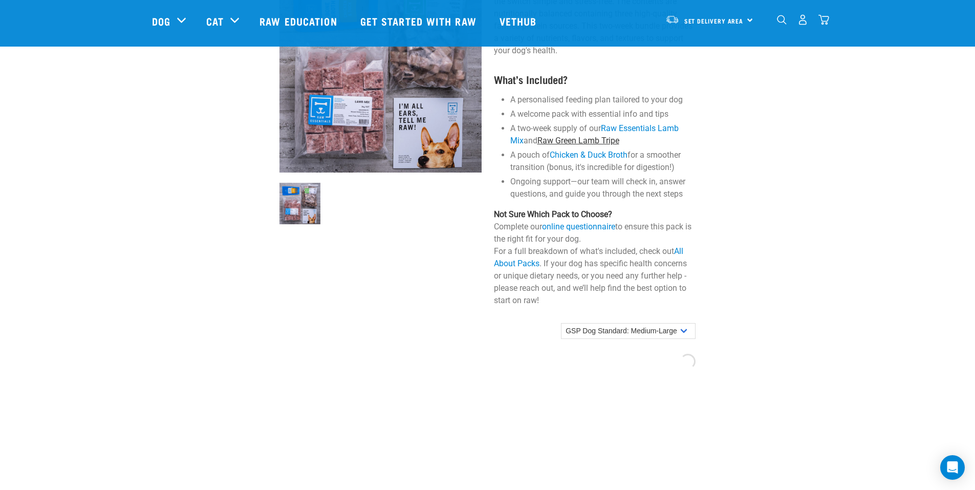
scroll to position [665, 0]
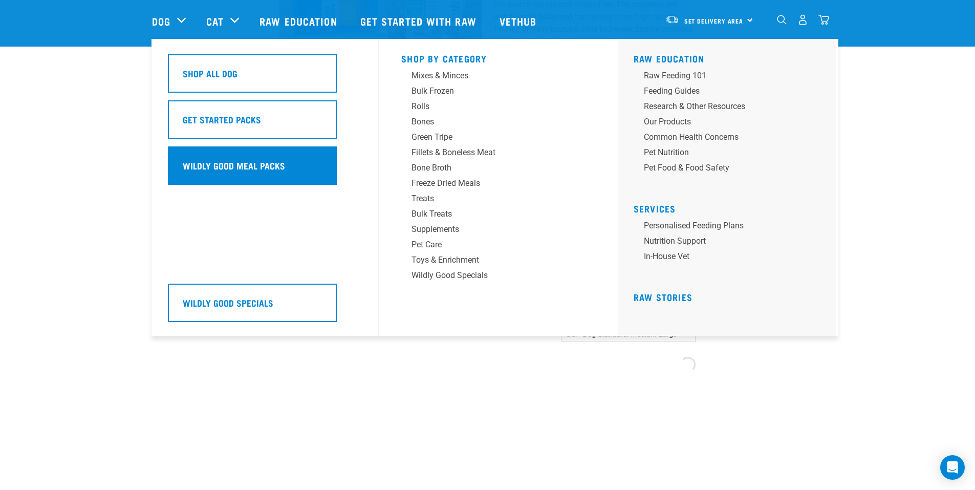
click at [213, 162] on h5 "Wildly Good Meal Packs" at bounding box center [234, 165] width 102 height 13
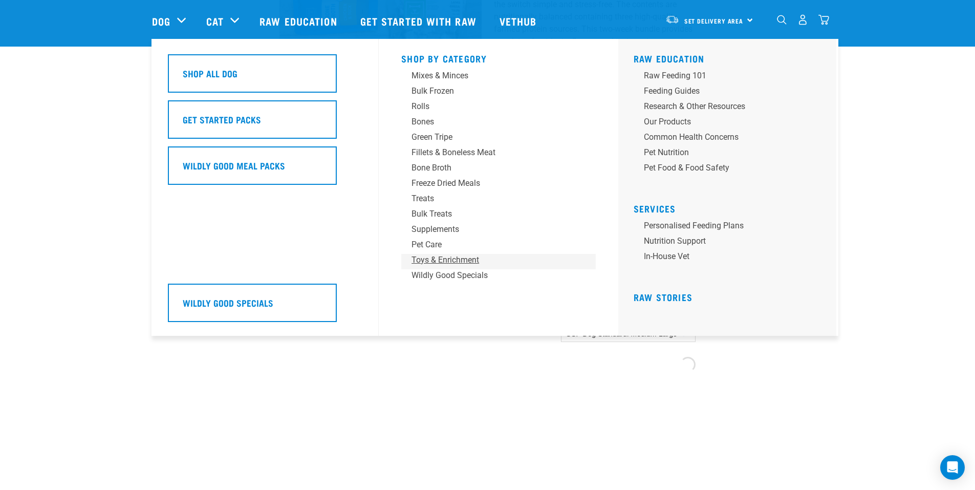
click at [435, 261] on div "Toys & Enrichment" at bounding box center [491, 260] width 160 height 12
click at [657, 92] on div "Feeding Guides" at bounding box center [724, 91] width 160 height 12
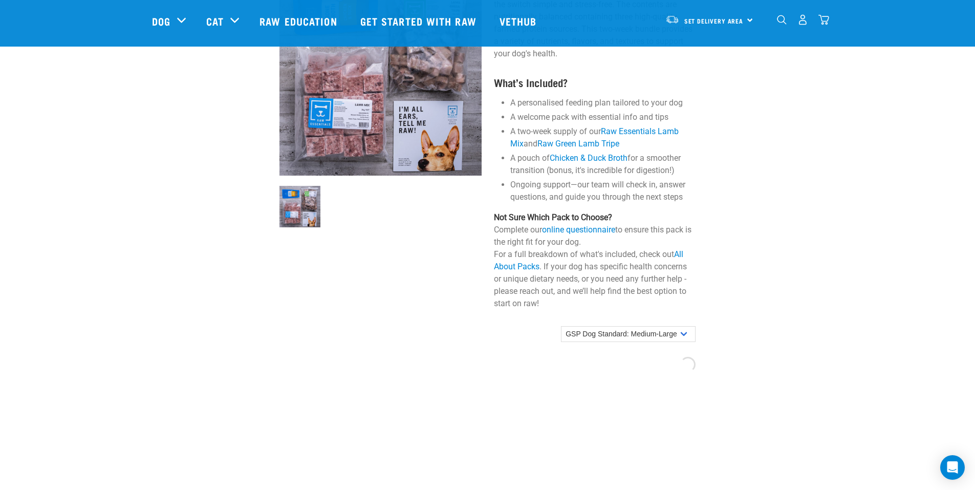
click at [472, 452] on div at bounding box center [487, 420] width 428 height 61
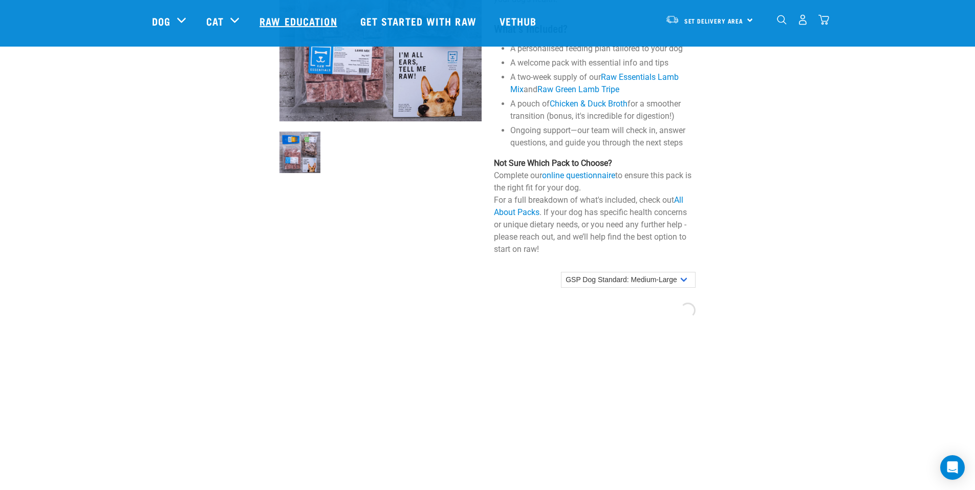
scroll to position [767, 0]
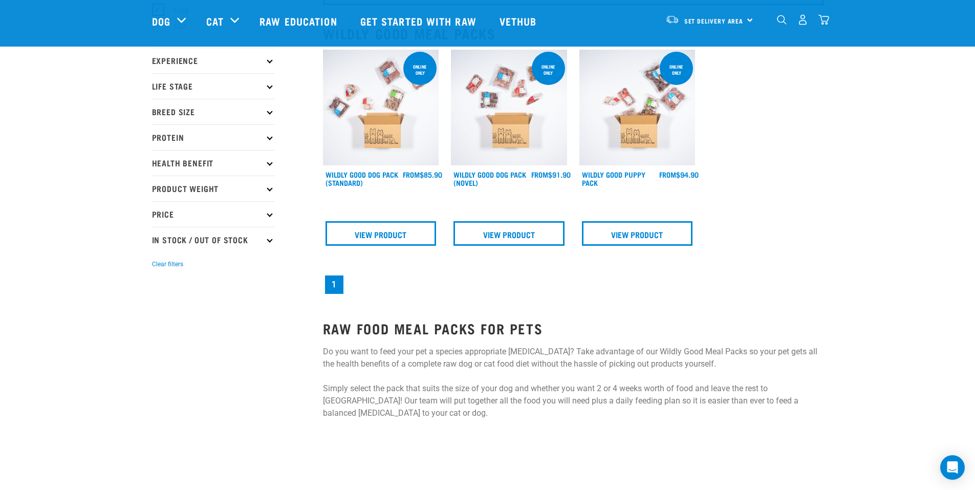
scroll to position [102, 0]
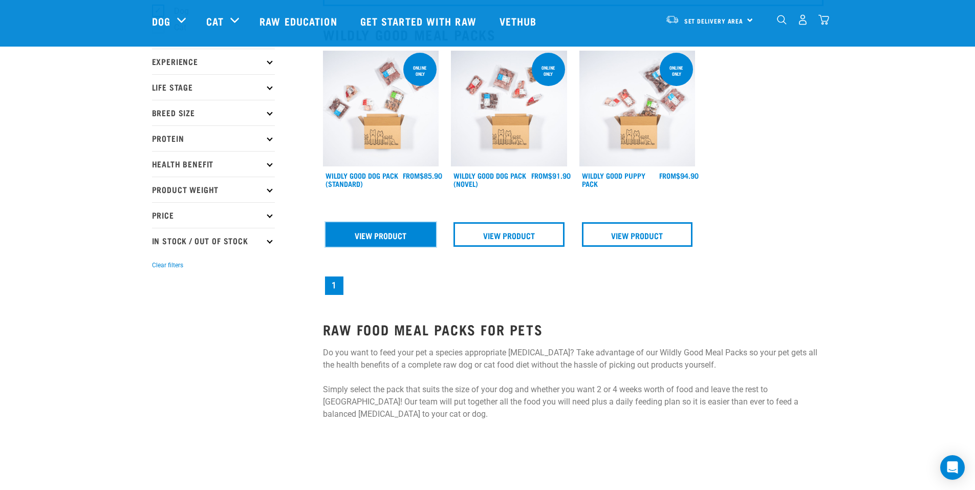
click at [383, 238] on link "View Product" at bounding box center [380, 234] width 111 height 25
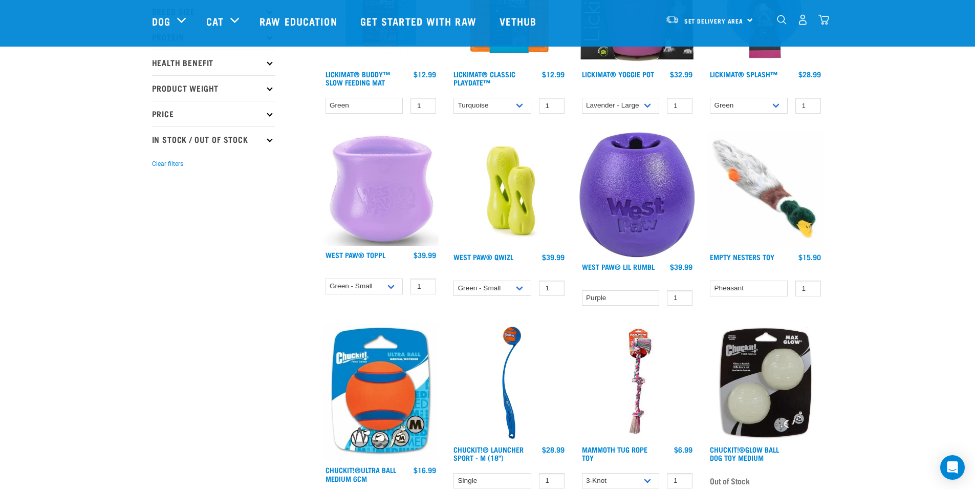
scroll to position [205, 0]
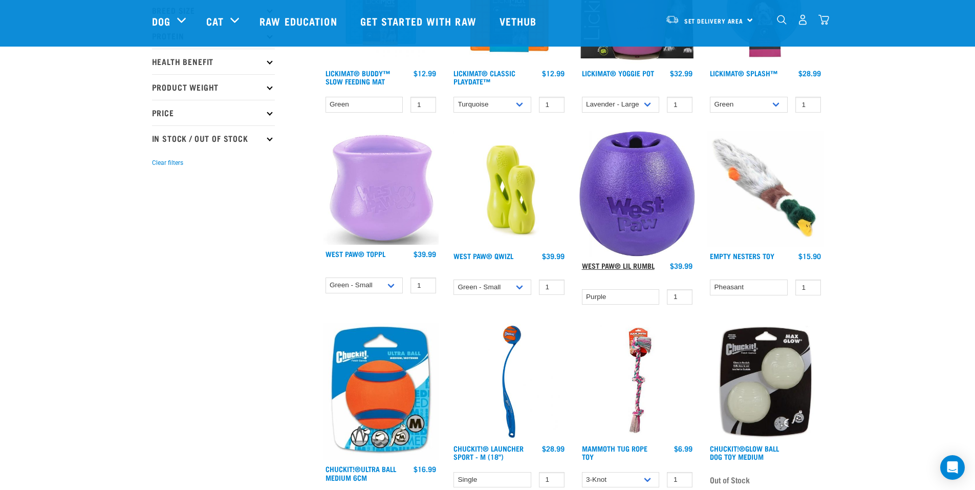
click at [611, 266] on link "West Paw® Lil Rumbl" at bounding box center [618, 265] width 73 height 4
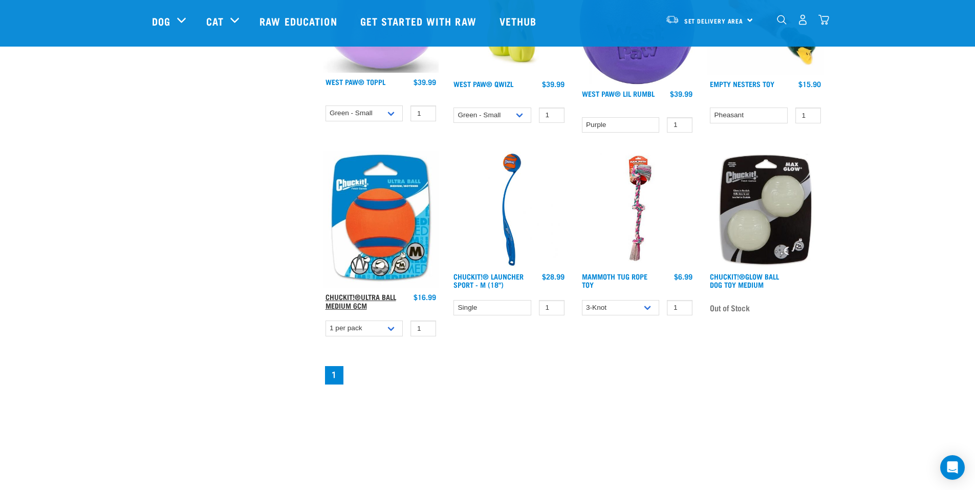
scroll to position [358, 0]
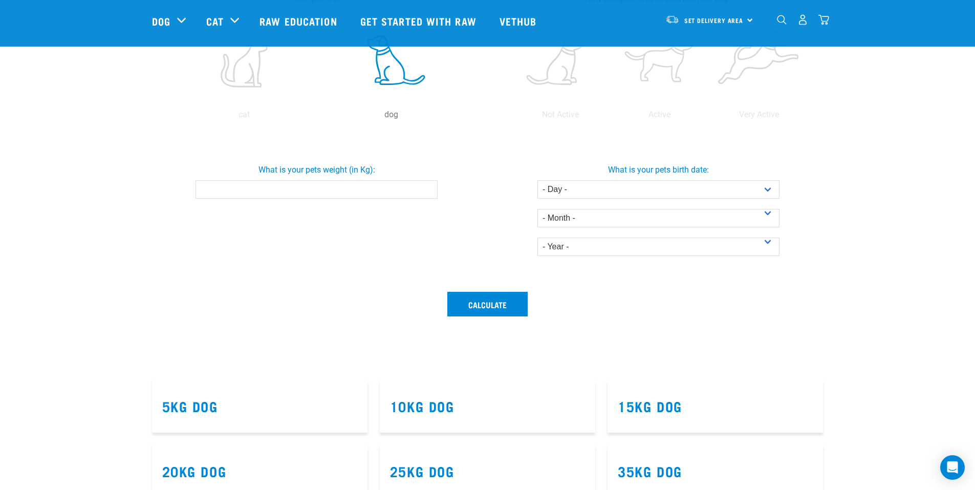
scroll to position [153, 0]
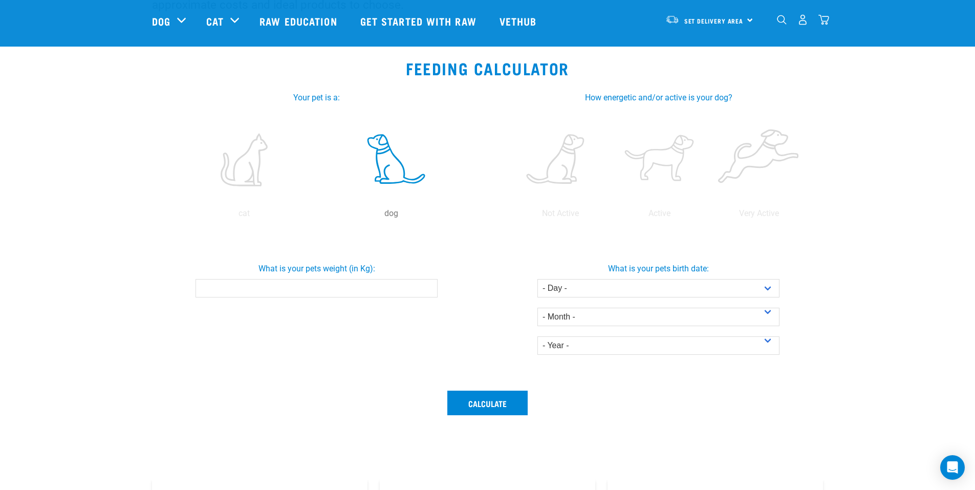
click at [367, 285] on input "What is your pets weight (in Kg):" at bounding box center [316, 288] width 242 height 18
type input "26"
click at [612, 282] on select "- Day - 1 2 3 4 5 6 7 8 9 10 11 12 13 14 15 16 17 18 19 20 21 22 23 24 25 26 27" at bounding box center [658, 288] width 242 height 18
select select "25"
click at [537, 279] on select "- Day - 1 2 3 4 5 6 7 8 9 10 11 12 13 14 15 16 17 18 19 20 21 22 23 24 25 26 27" at bounding box center [658, 288] width 242 height 18
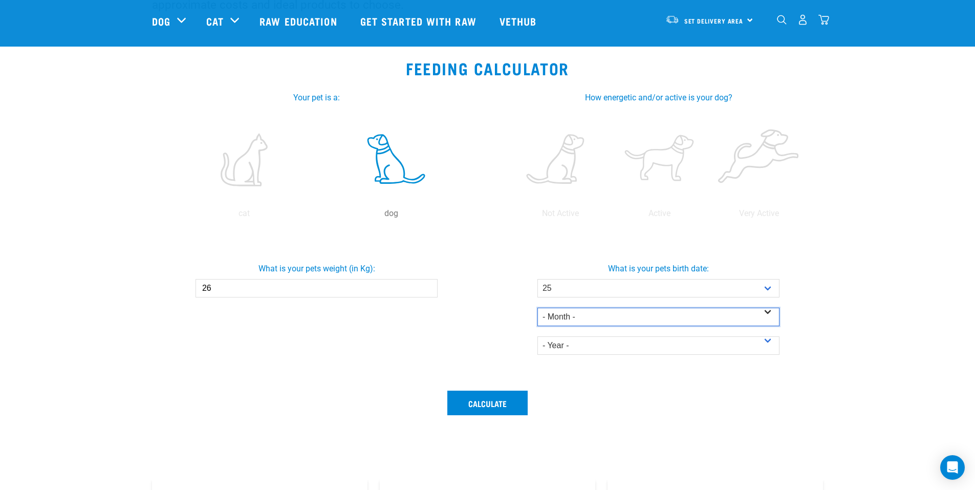
click at [579, 316] on select "- Month - January February March April May June July August September October N…" at bounding box center [658, 316] width 242 height 18
select select "December"
click at [537, 307] on select "- Month - January February March April May June July August September October N…" at bounding box center [658, 316] width 242 height 18
click at [575, 342] on select "- Year - 2025 2024 2023 2022 2021 2020 2019 2018 2017 2016 2015 2014" at bounding box center [658, 345] width 242 height 18
select select "2021"
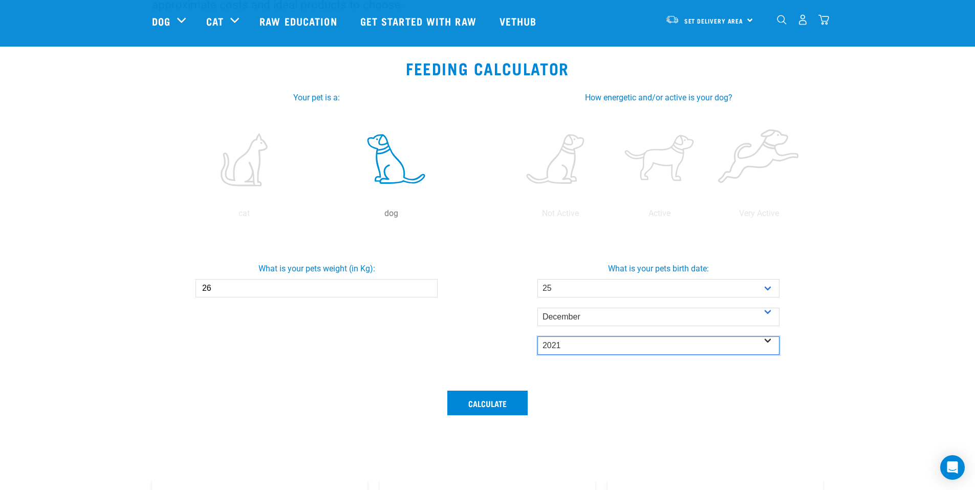
click at [537, 336] on select "- Year - 2025 2024 2023 2022 2021 2020 2019 2018 2017 2016 2015 2014" at bounding box center [658, 345] width 242 height 18
click at [516, 402] on button "Calculate" at bounding box center [487, 402] width 80 height 25
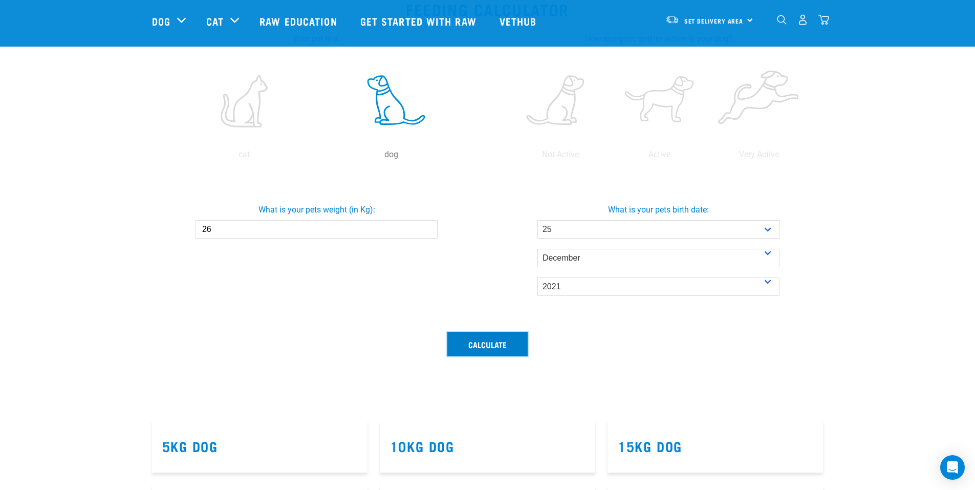
scroll to position [205, 0]
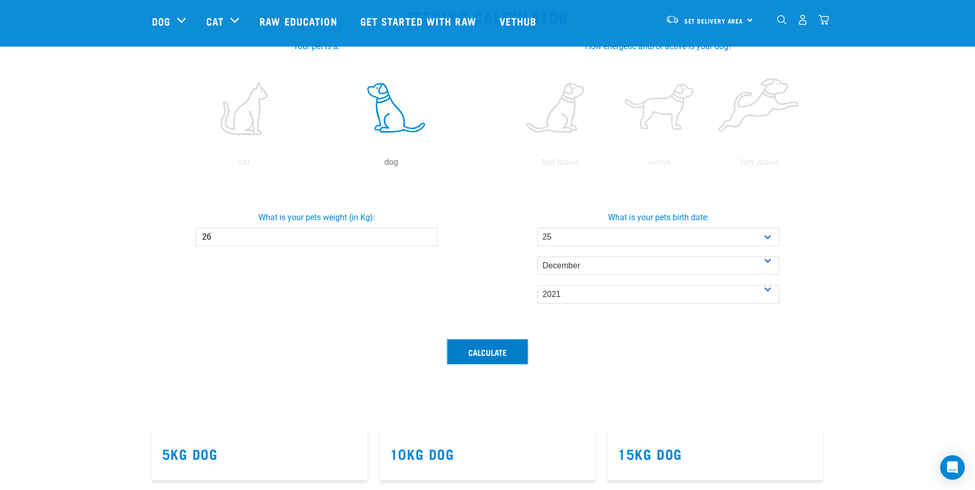
click at [461, 353] on button "Calculate" at bounding box center [487, 351] width 80 height 25
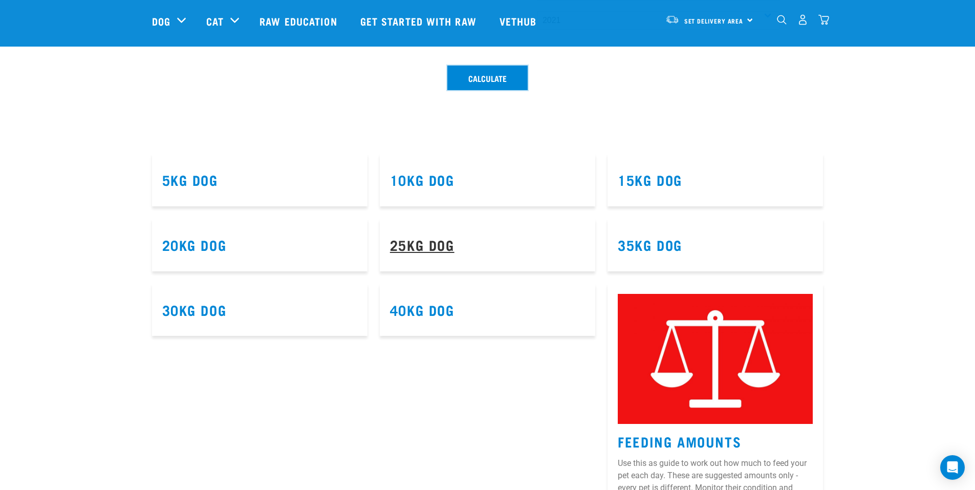
scroll to position [460, 0]
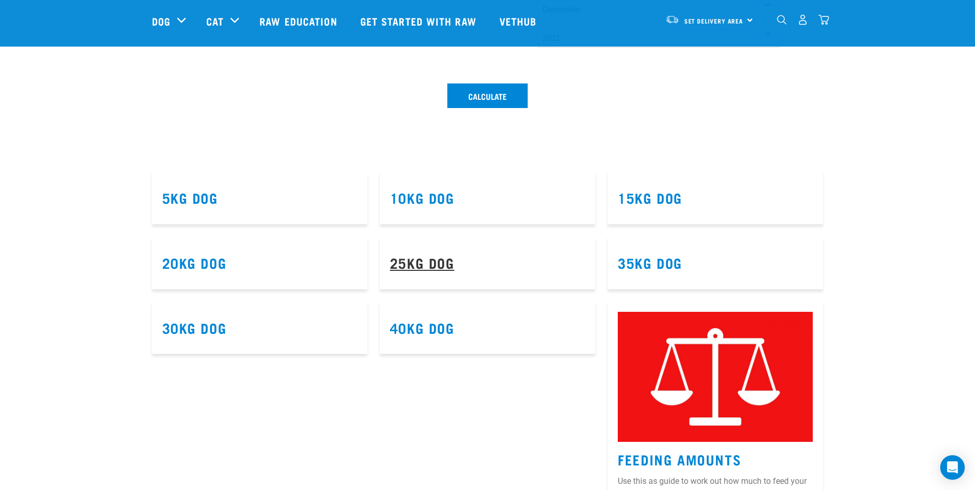
click at [427, 266] on link "25kg Dog" at bounding box center [422, 262] width 64 height 8
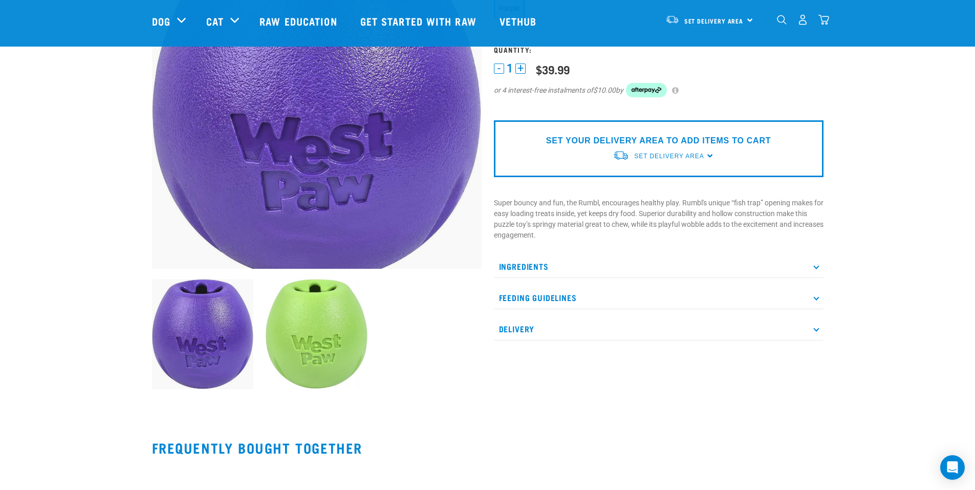
scroll to position [153, 0]
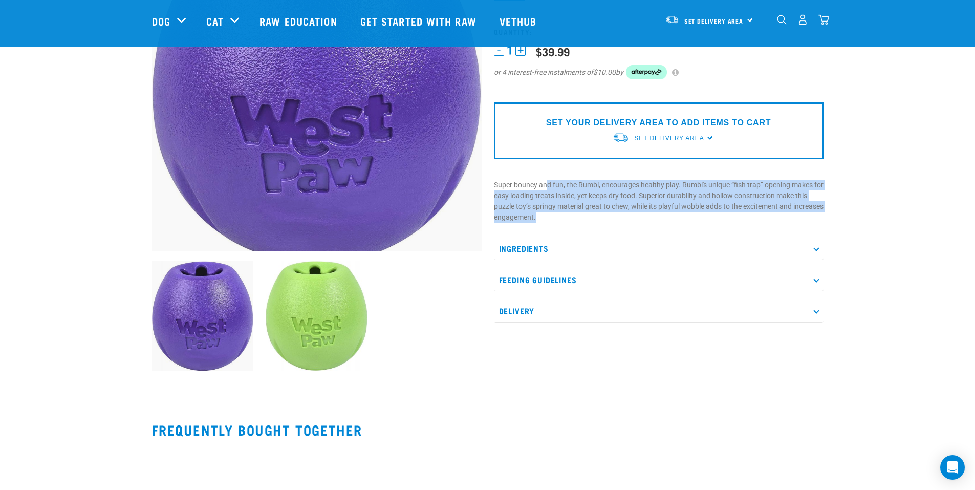
drag, startPoint x: 545, startPoint y: 185, endPoint x: 771, endPoint y: 209, distance: 226.9
click at [771, 209] on p "Super bouncy and fun, the Rumbl, encourages healthy play. Rumbl's unique “fish …" at bounding box center [658, 201] width 329 height 43
drag, startPoint x: 771, startPoint y: 209, endPoint x: 734, endPoint y: 206, distance: 37.0
click at [734, 206] on p "Super bouncy and fun, the Rumbl, encourages healthy play. Rumbl's unique “fish …" at bounding box center [658, 201] width 329 height 43
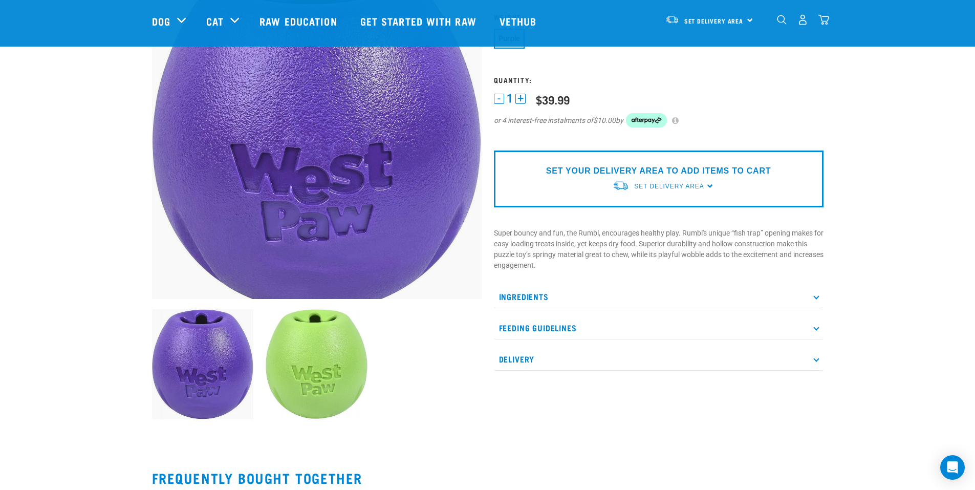
scroll to position [102, 0]
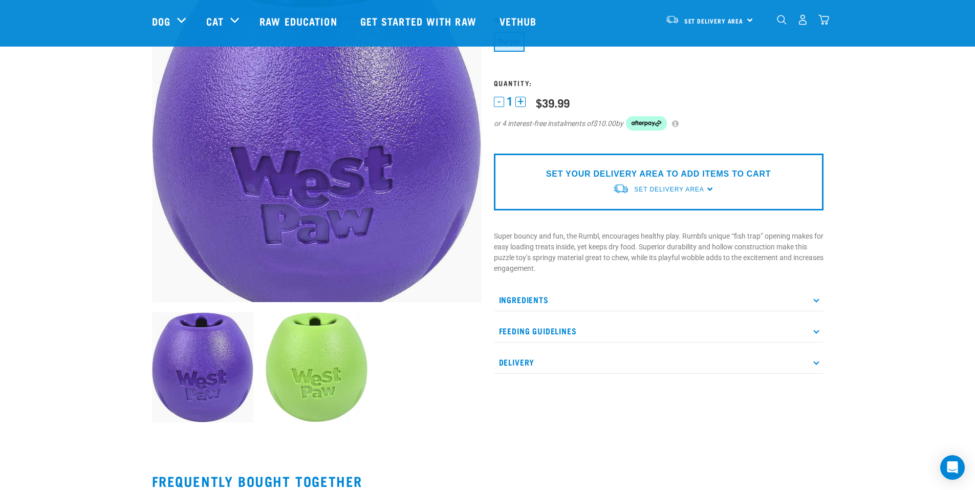
click at [539, 336] on p "Feeding Guidelines" at bounding box center [658, 330] width 329 height 23
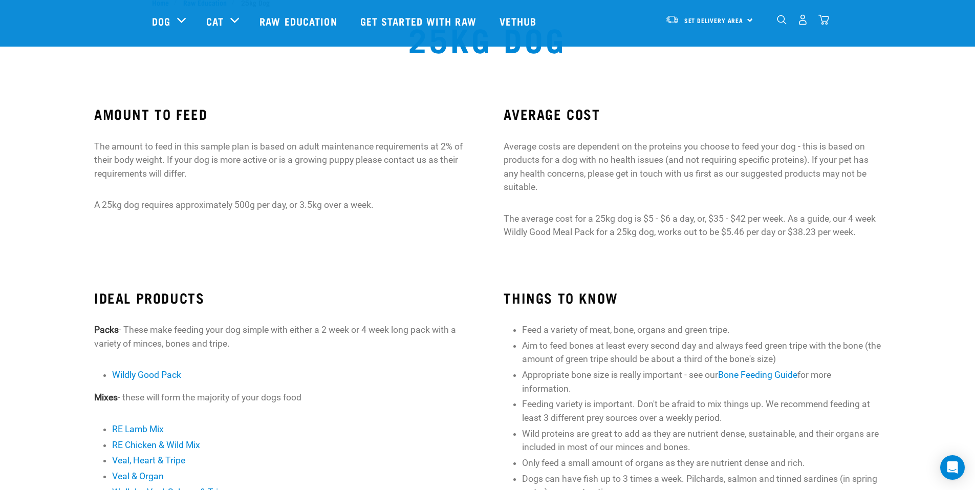
scroll to position [51, 0]
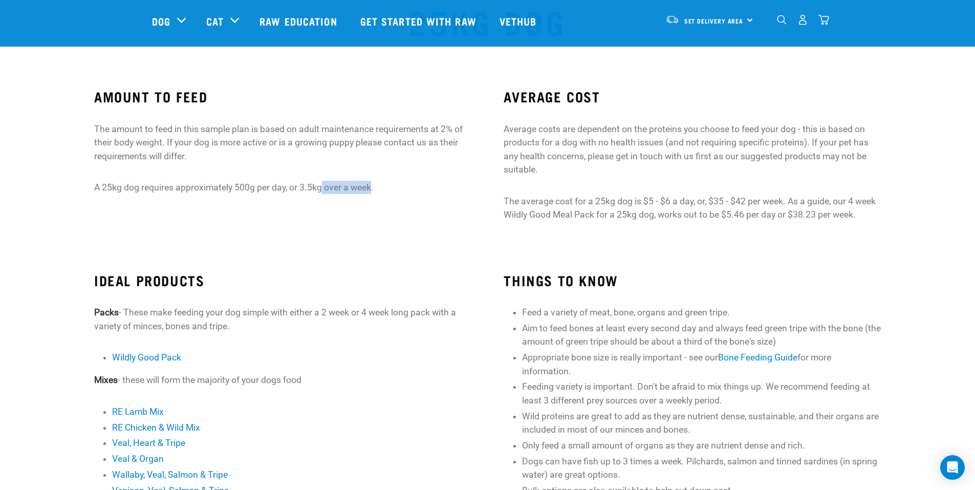
drag, startPoint x: 371, startPoint y: 187, endPoint x: 321, endPoint y: 185, distance: 50.2
click at [321, 185] on p "A 25kg dog requires approximately 500g per day, or 3.5kg over a week." at bounding box center [282, 187] width 377 height 13
drag, startPoint x: 126, startPoint y: 136, endPoint x: 378, endPoint y: 141, distance: 252.2
click at [378, 141] on p "The amount to feed in this sample plan is based on adult maintenance requiremen…" at bounding box center [282, 142] width 377 height 40
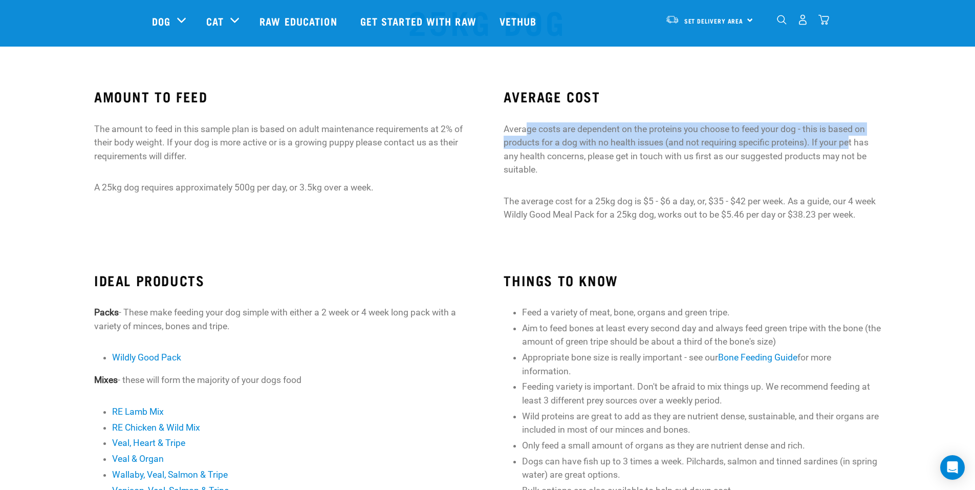
drag, startPoint x: 527, startPoint y: 120, endPoint x: 851, endPoint y: 143, distance: 324.6
click at [851, 143] on div "AVERAGE COST Average costs are dependent on the proteins you choose to feed you…" at bounding box center [691, 155] width 377 height 132
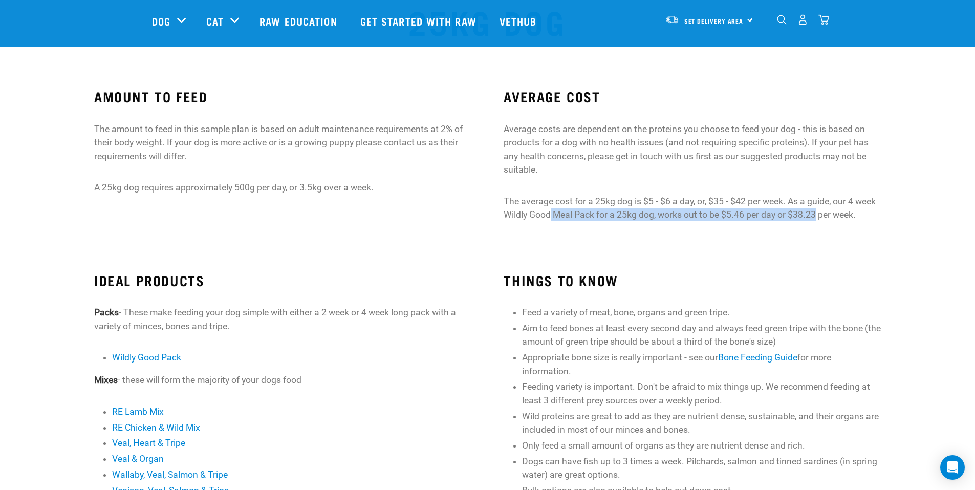
drag, startPoint x: 552, startPoint y: 218, endPoint x: 818, endPoint y: 220, distance: 265.5
click at [818, 220] on p "The average cost for a 25kg dog is $5 - $6 a day, or, $35 - $42 per week. As a …" at bounding box center [691, 207] width 377 height 27
drag, startPoint x: 818, startPoint y: 220, endPoint x: 776, endPoint y: 219, distance: 42.0
click at [776, 219] on p "The average cost for a 25kg dog is $5 - $6 a day, or, $35 - $42 per week. As a …" at bounding box center [691, 207] width 377 height 27
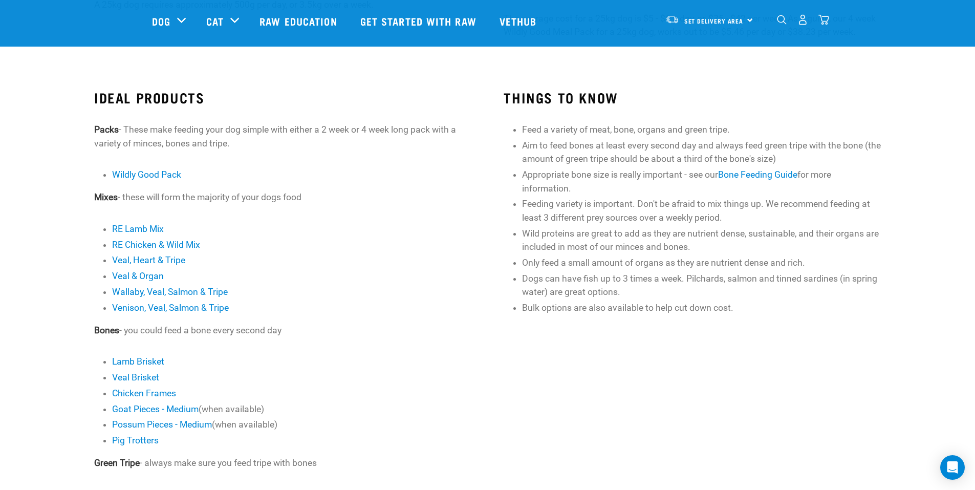
scroll to position [256, 0]
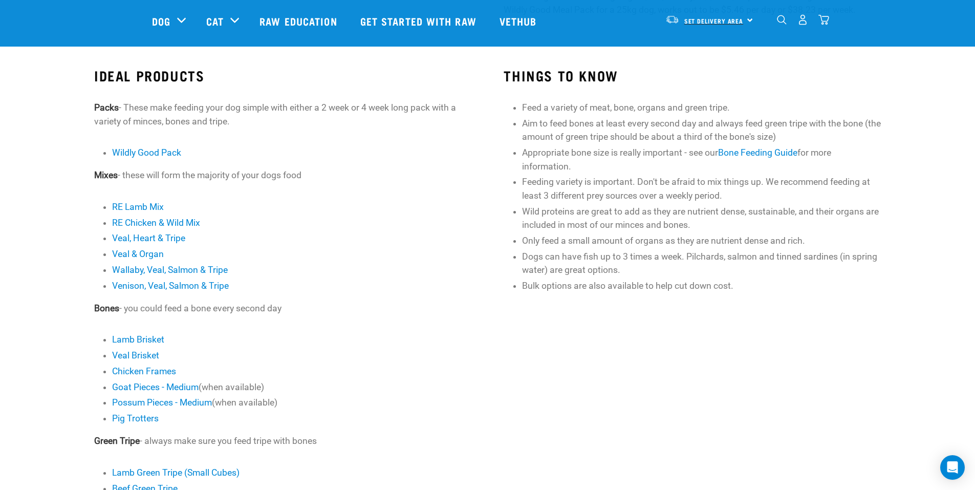
click at [713, 19] on span "Set Delivery Area" at bounding box center [713, 21] width 59 height 4
click at [417, 202] on li "RE Lamb Mix" at bounding box center [291, 206] width 359 height 13
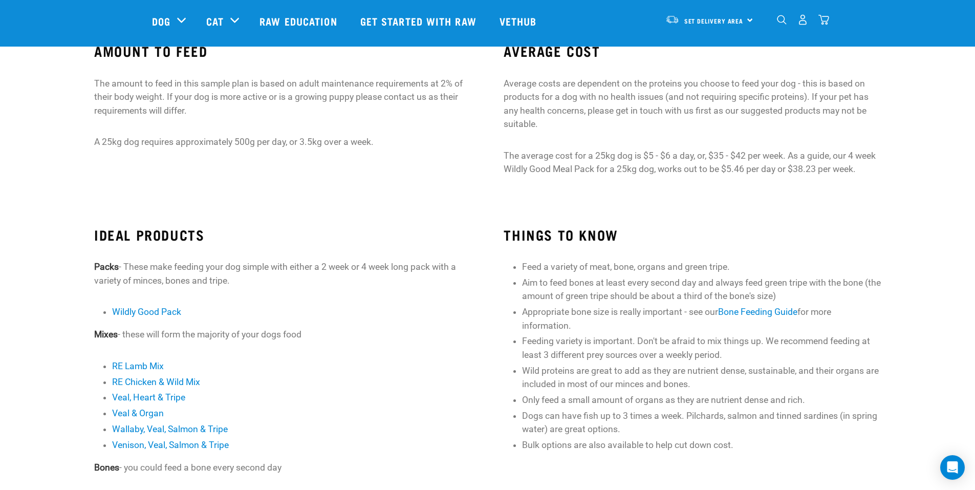
scroll to position [0, 0]
